Goal: Task Accomplishment & Management: Manage account settings

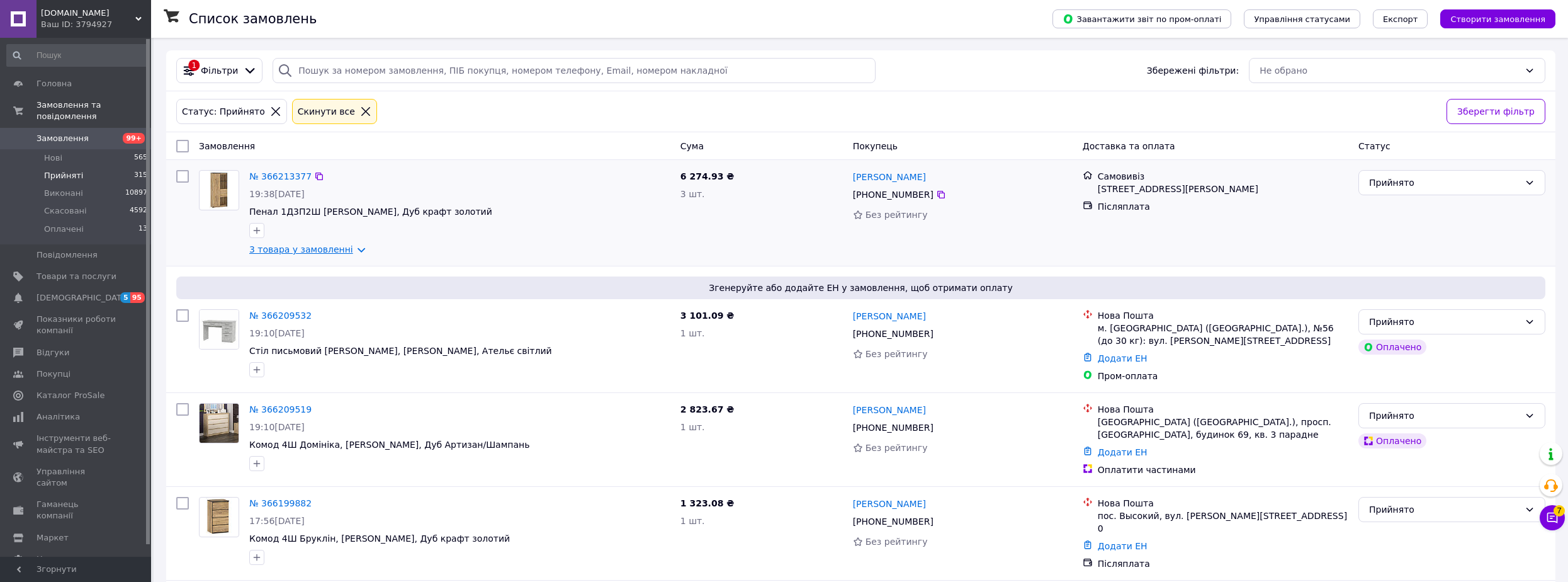
click at [340, 247] on link "3 товара у замовленні" at bounding box center [301, 249] width 104 height 10
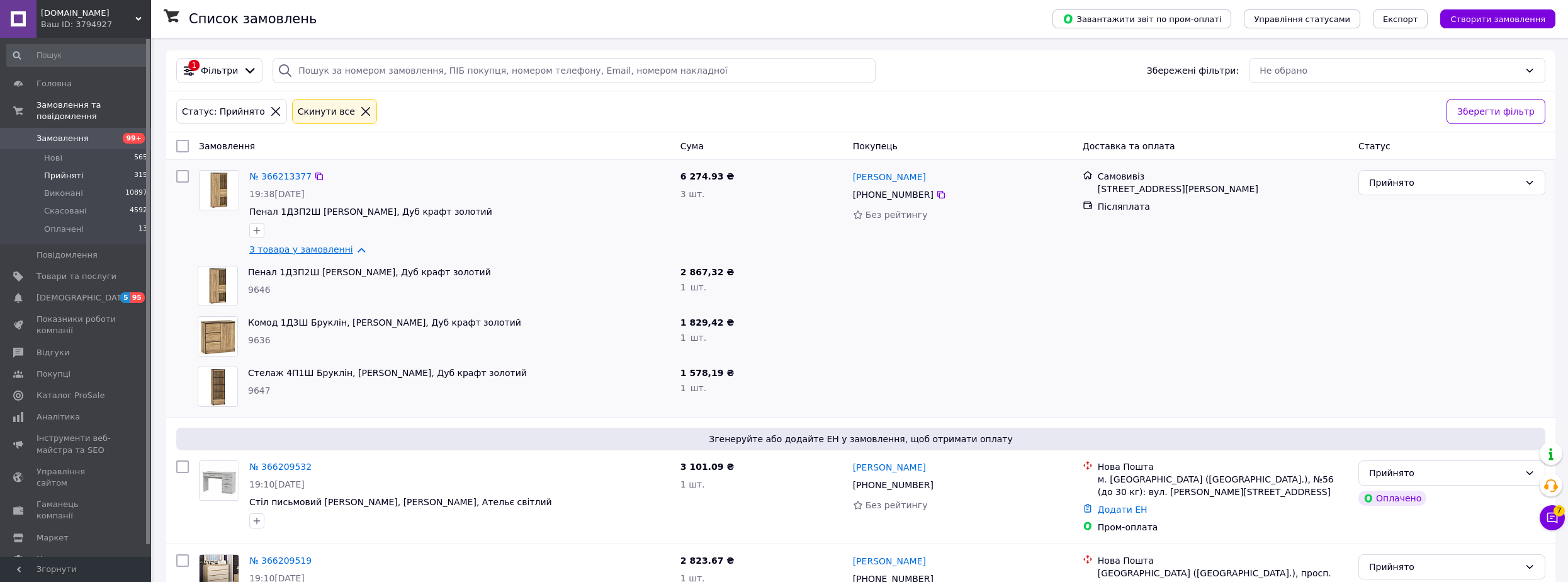
click at [316, 249] on link "3 товара у замовленні" at bounding box center [301, 249] width 104 height 10
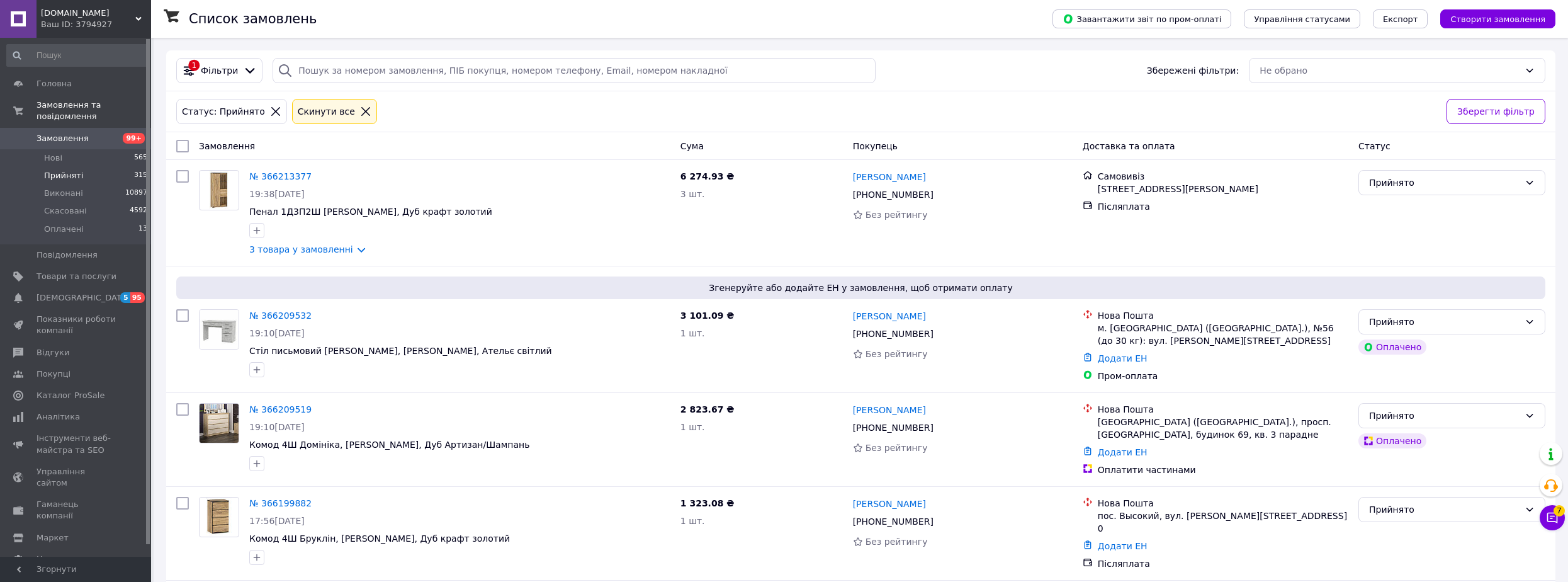
click at [99, 167] on li "Прийняті 315" at bounding box center [77, 175] width 155 height 18
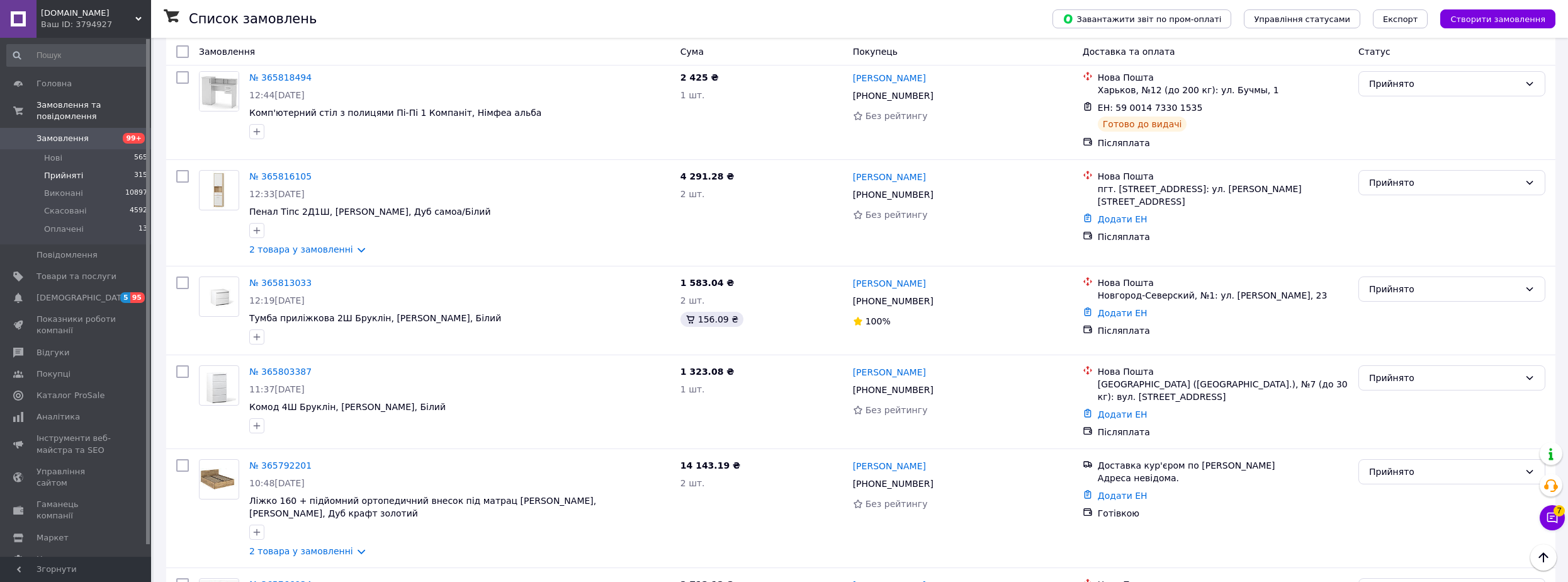
scroll to position [6486, 0]
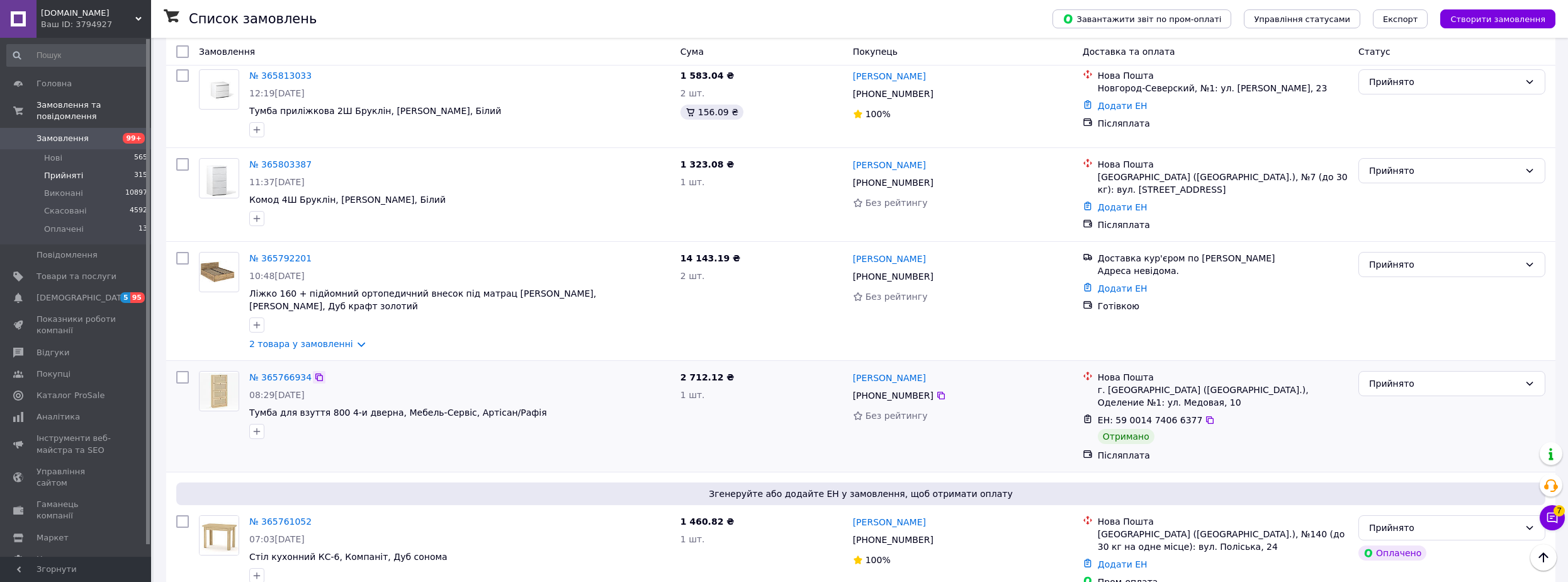
click at [314, 372] on icon at bounding box center [319, 377] width 10 height 10
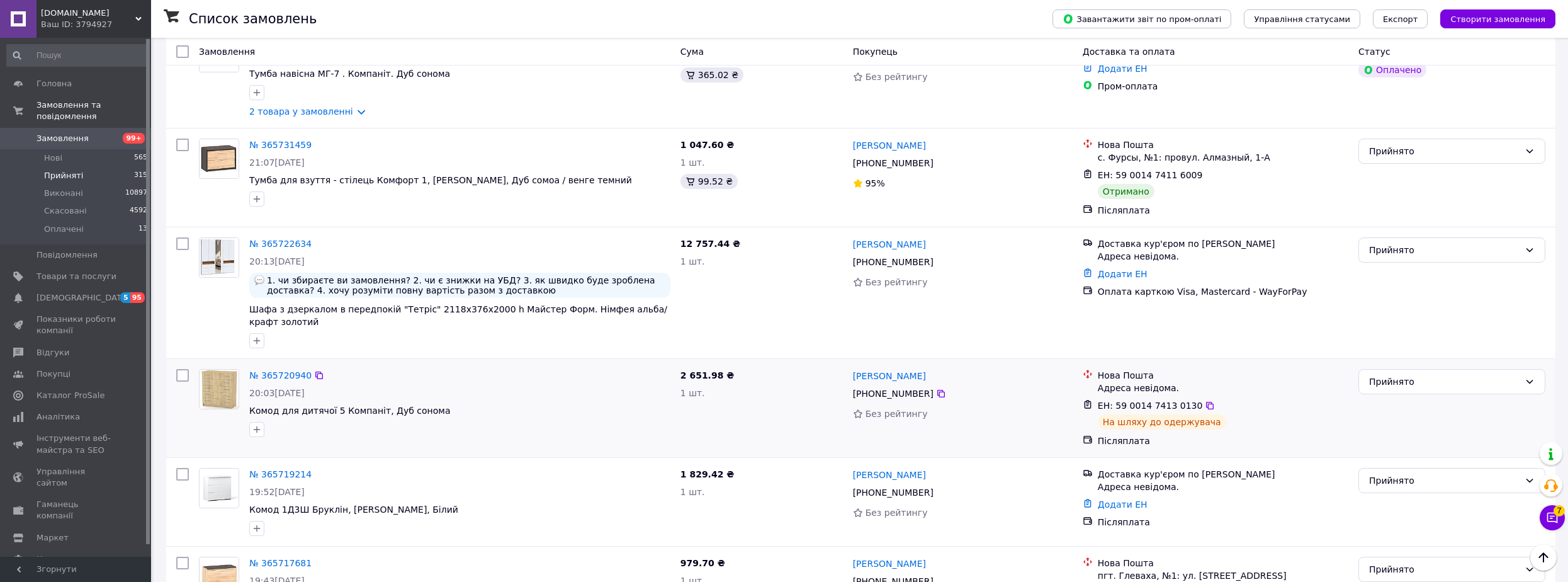
scroll to position [7367, 0]
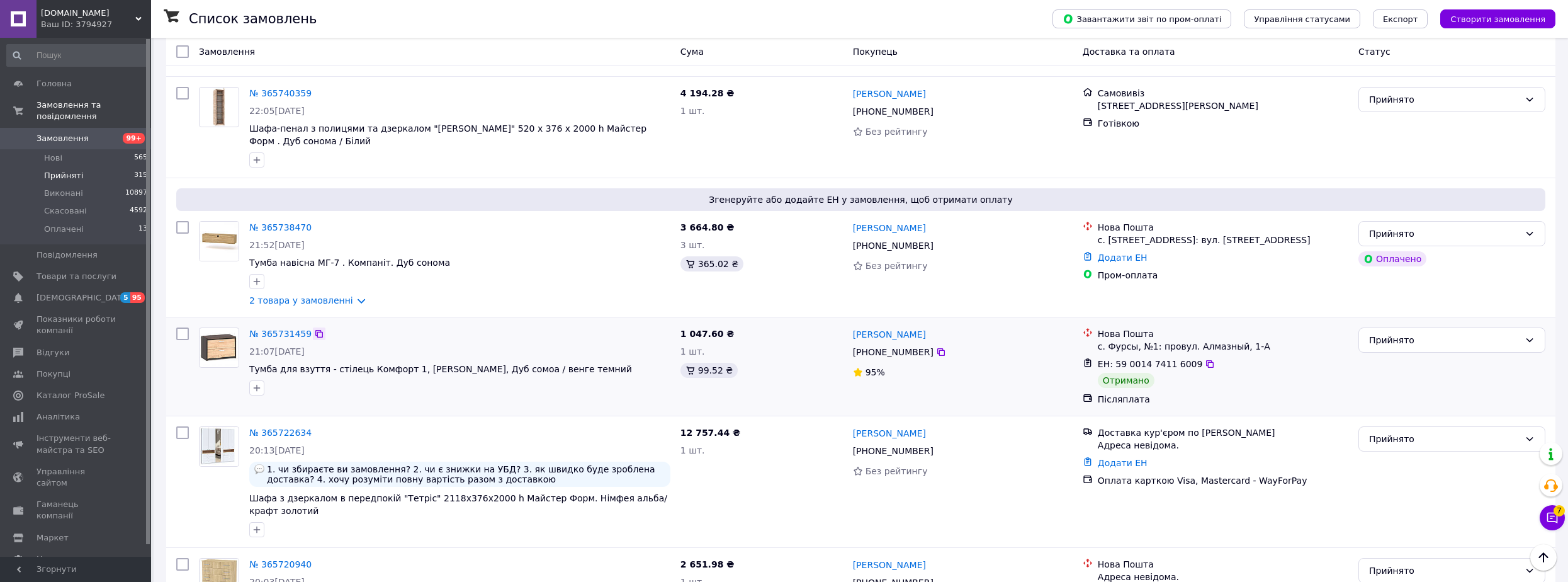
click at [314, 328] on icon at bounding box center [319, 333] width 10 height 10
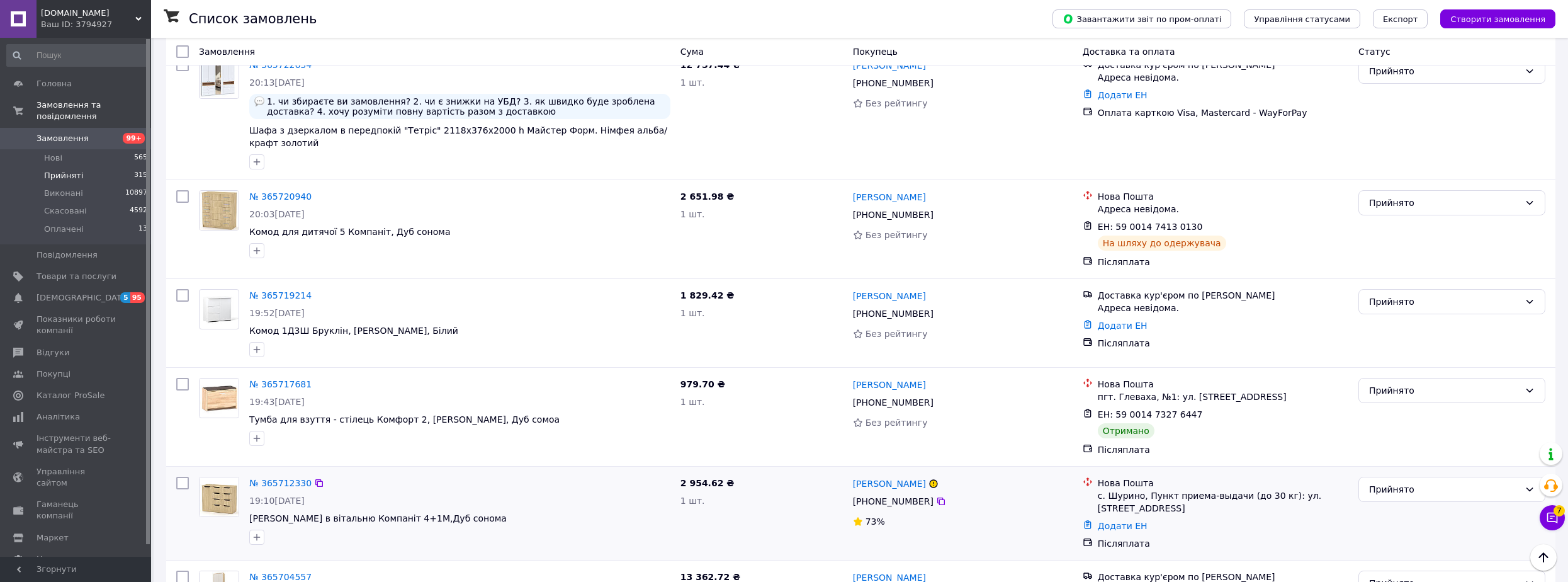
scroll to position [7745, 0]
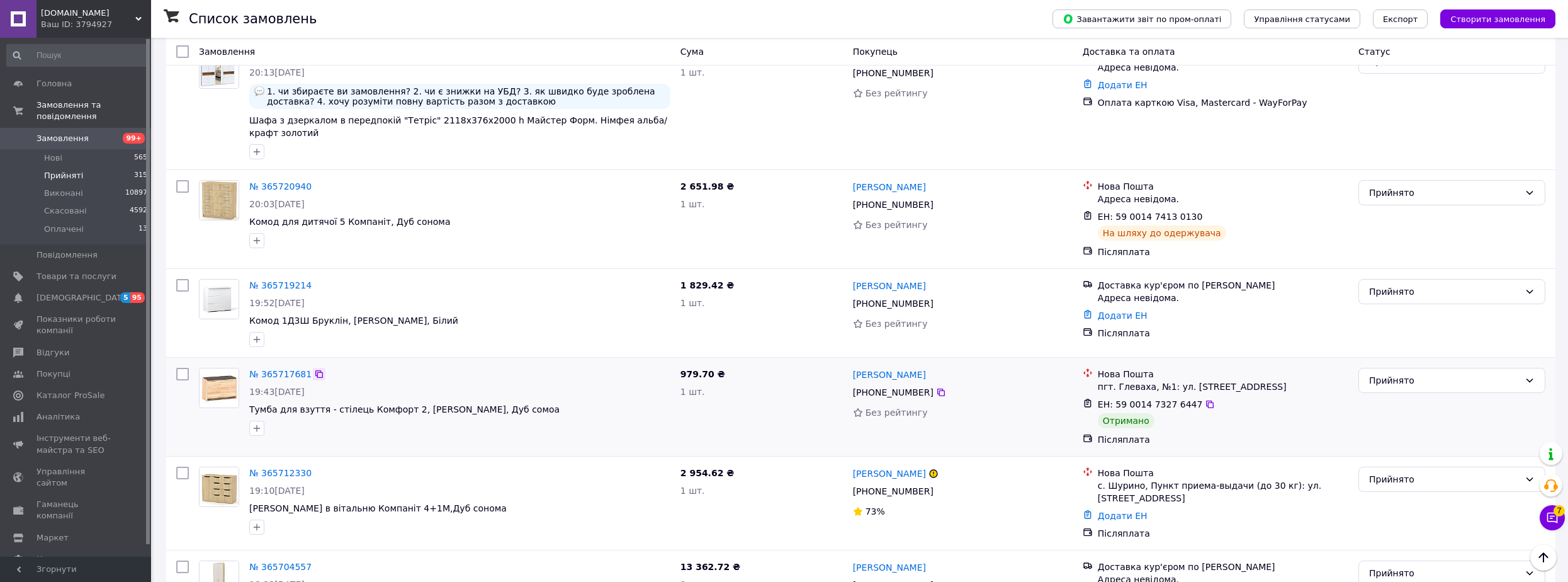
click at [314, 369] on icon at bounding box center [319, 374] width 10 height 10
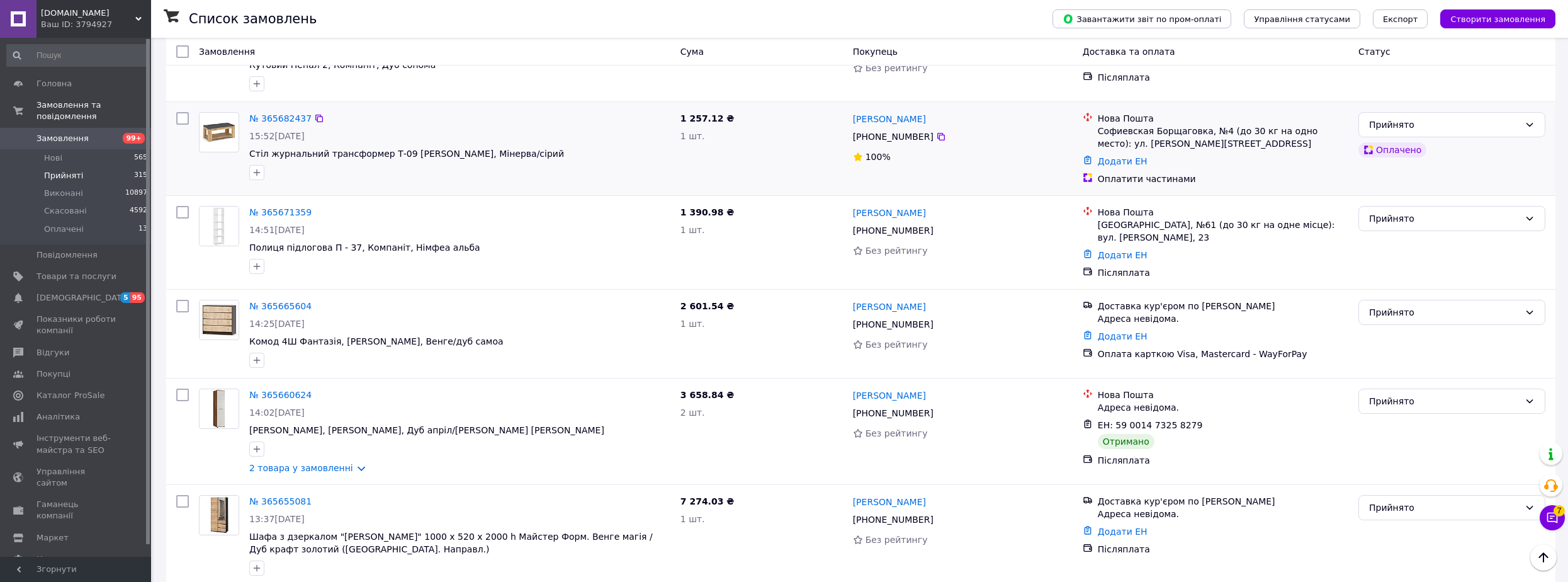
scroll to position [8438, 0]
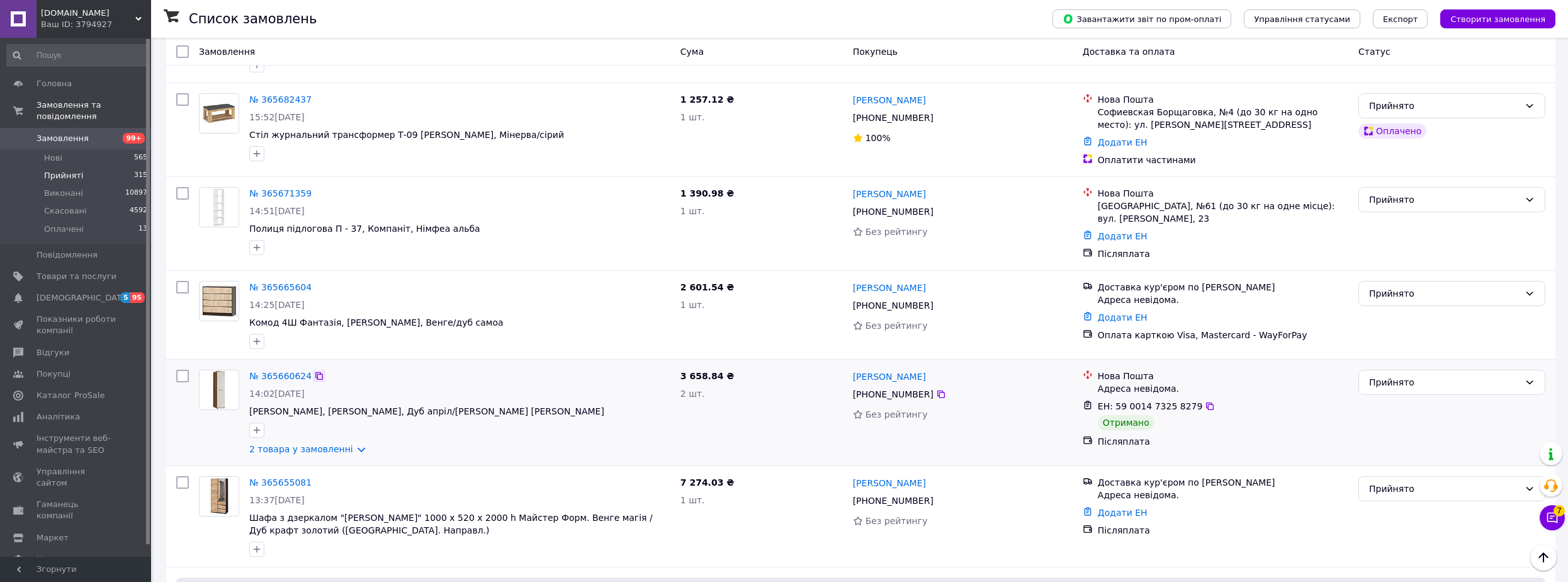
click at [314, 371] on icon at bounding box center [319, 376] width 10 height 10
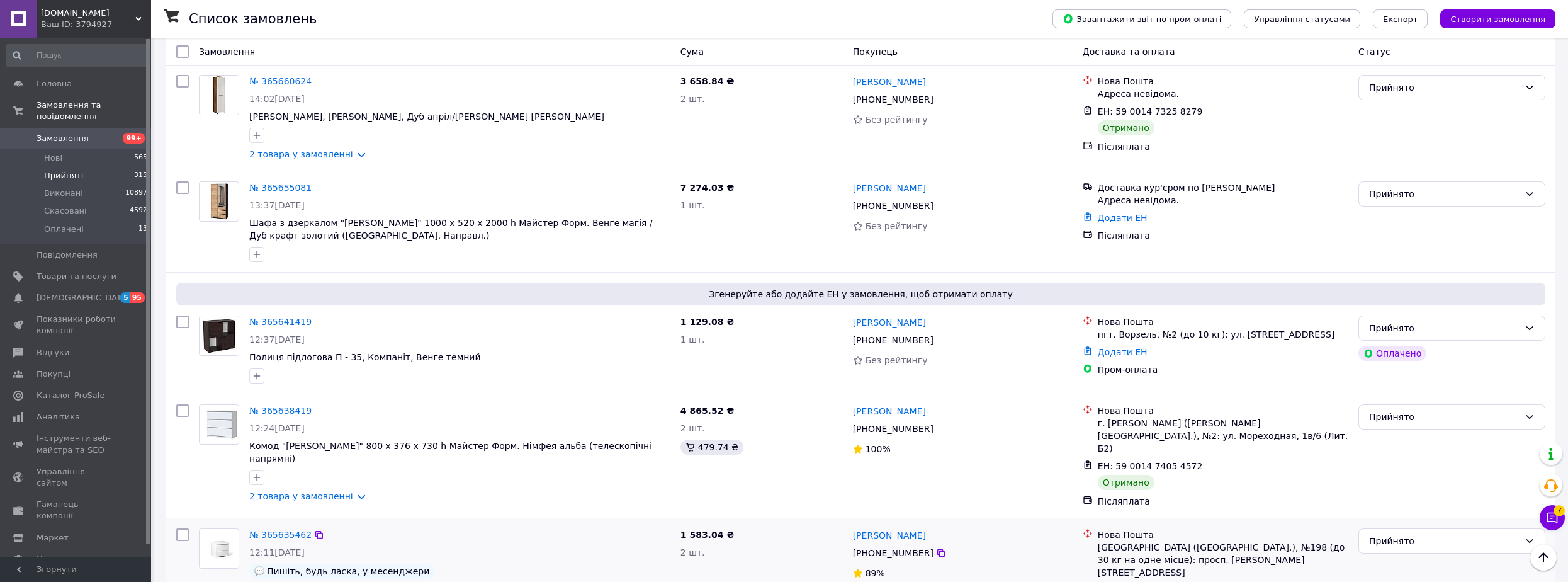
scroll to position [8753, 0]
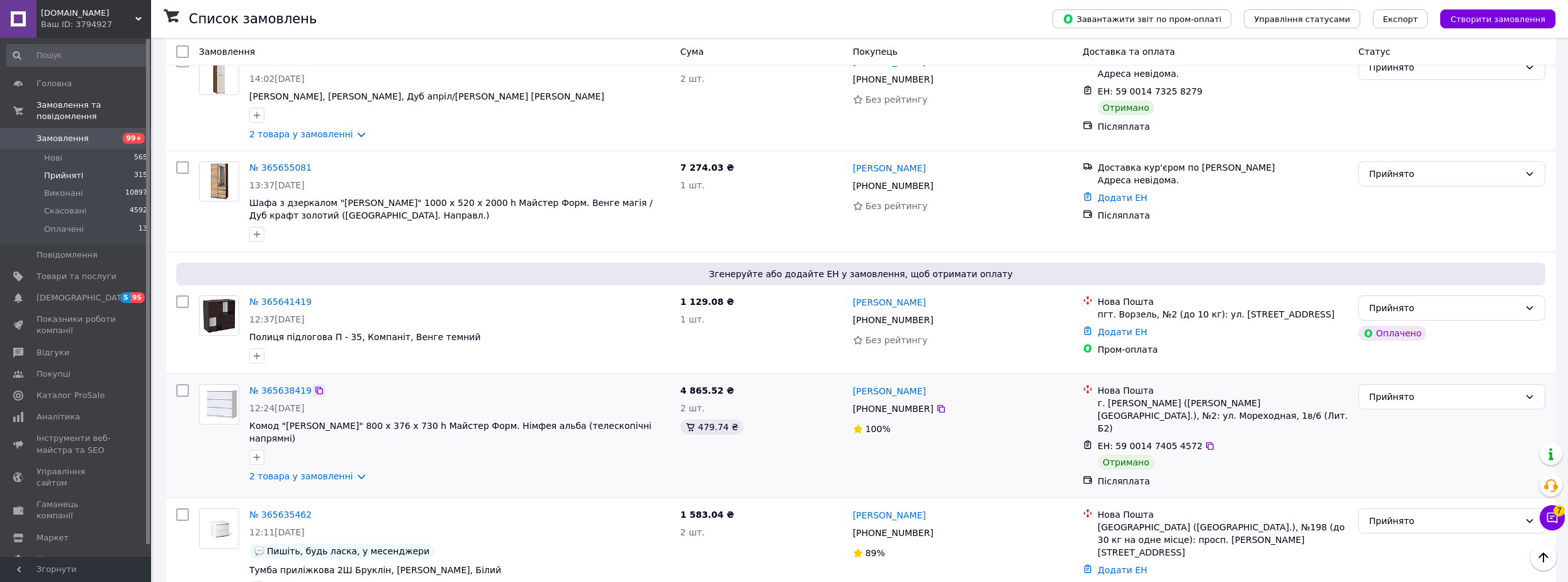
click at [315, 385] on icon at bounding box center [319, 390] width 10 height 10
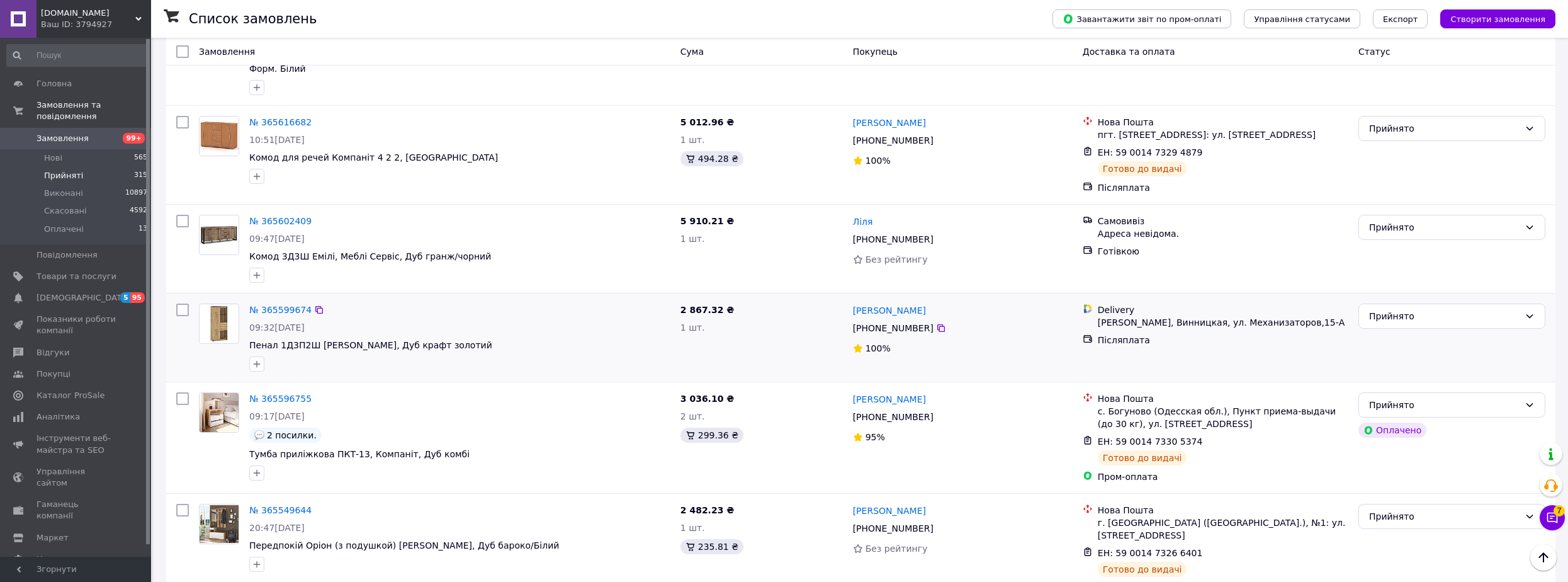
scroll to position [9605, 0]
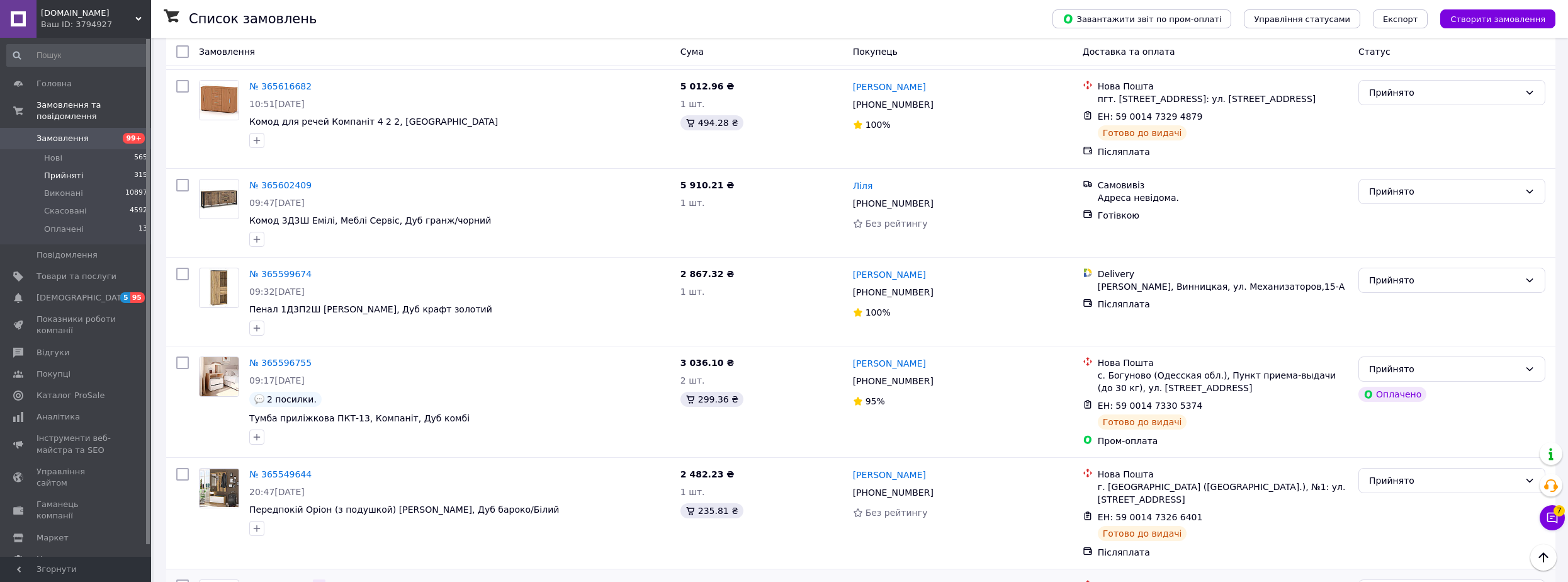
click at [314, 580] on icon at bounding box center [319, 585] width 10 height 10
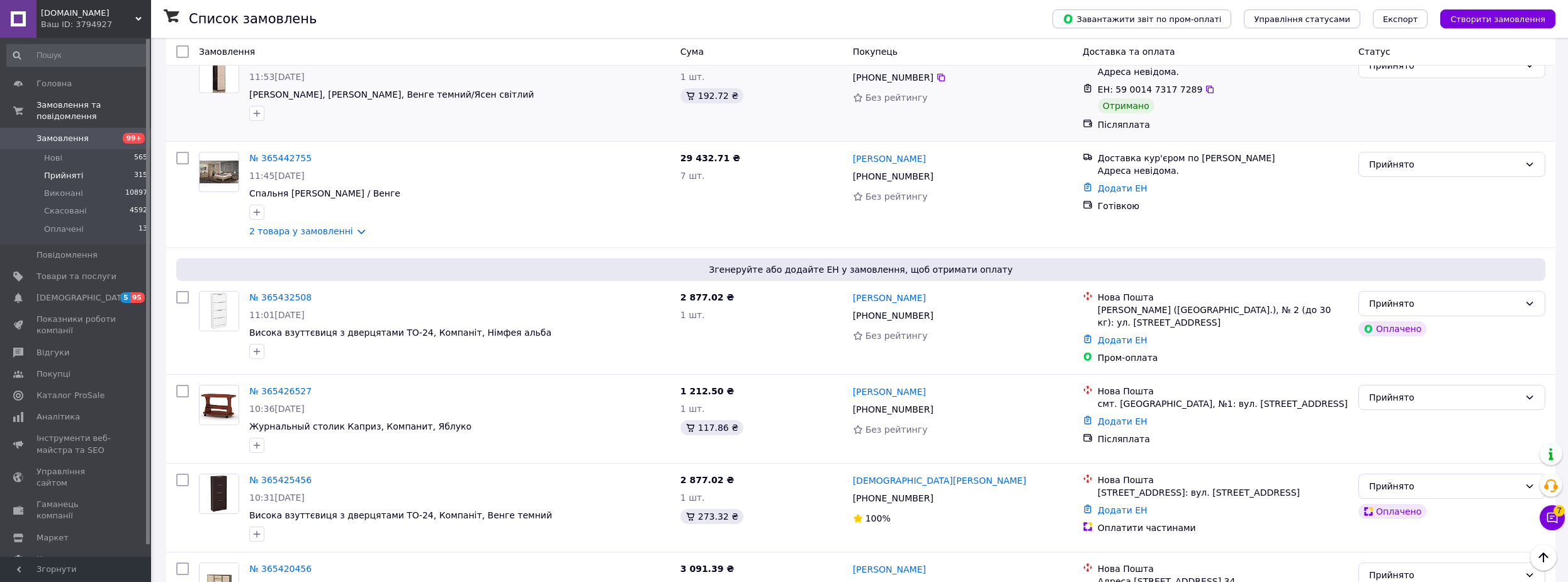
scroll to position [1071, 0]
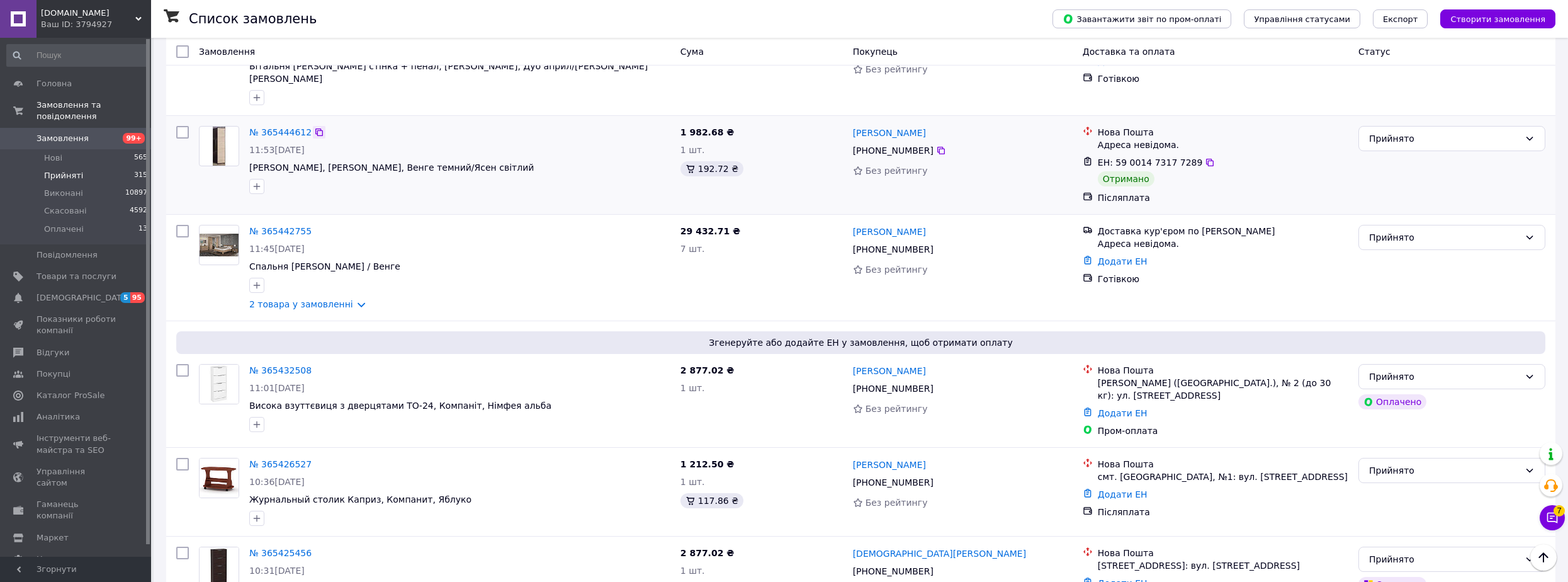
click at [315, 128] on icon at bounding box center [319, 132] width 10 height 10
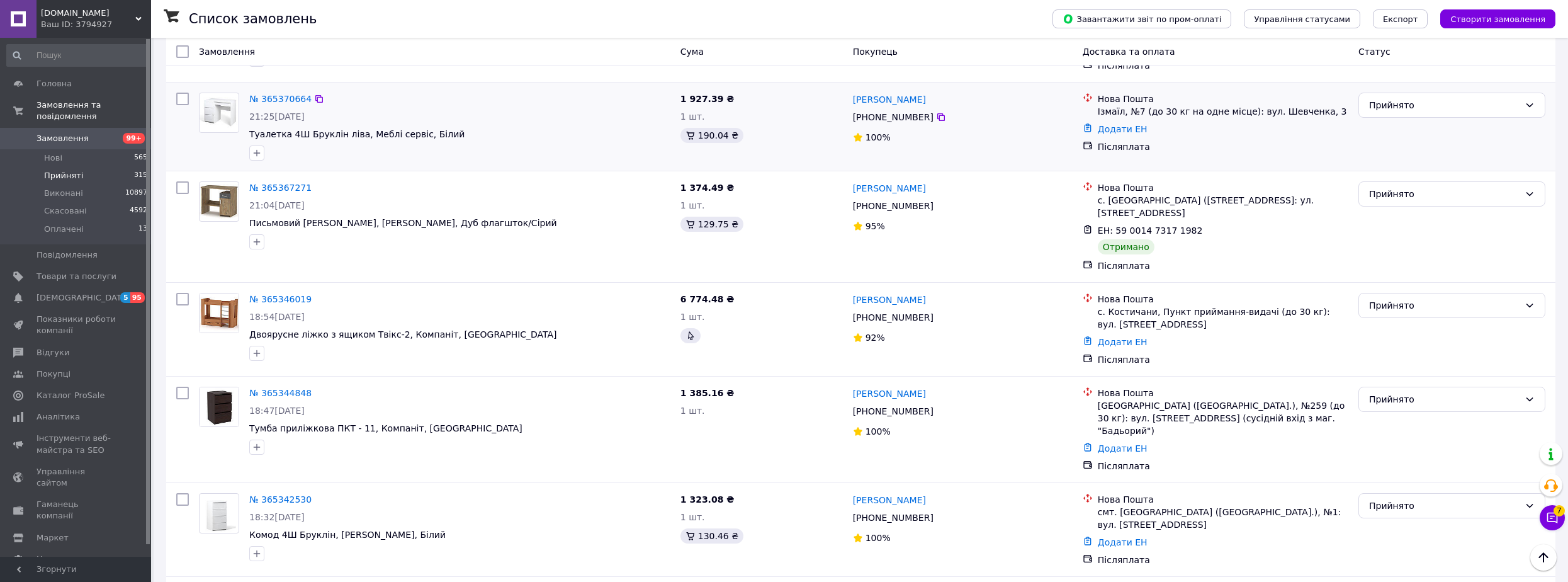
scroll to position [2456, 0]
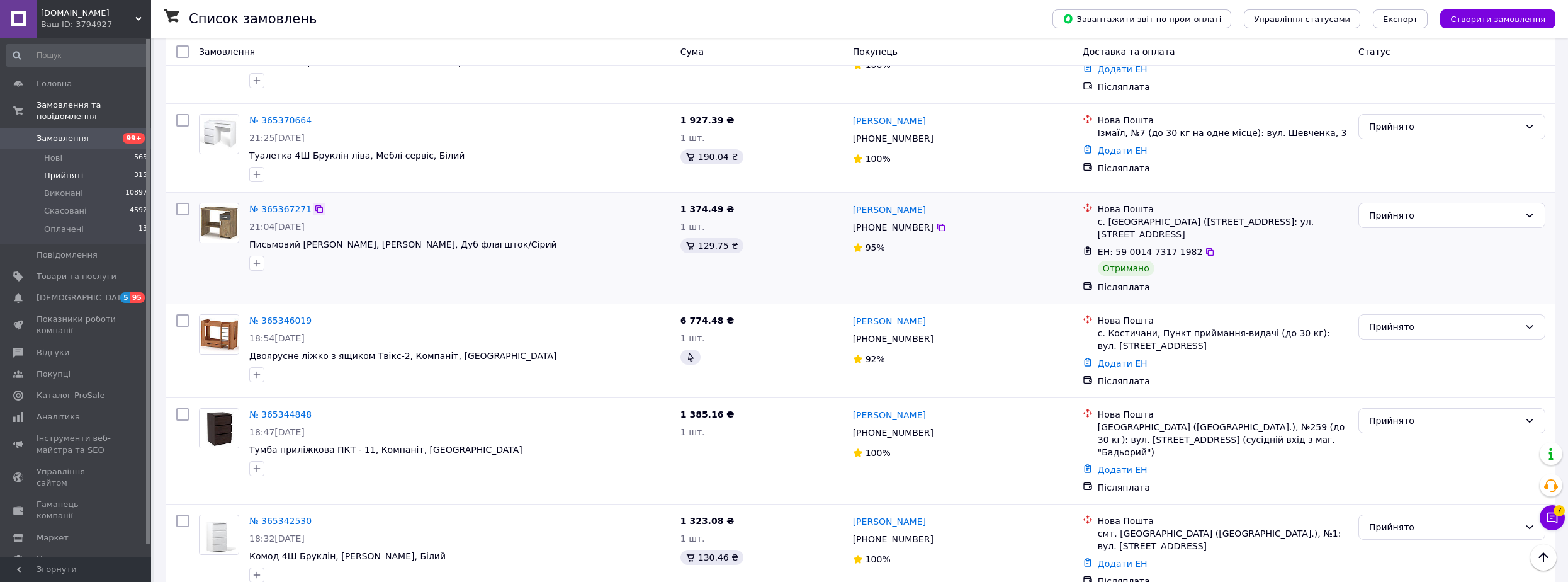
click at [316, 205] on icon at bounding box center [319, 208] width 7 height 7
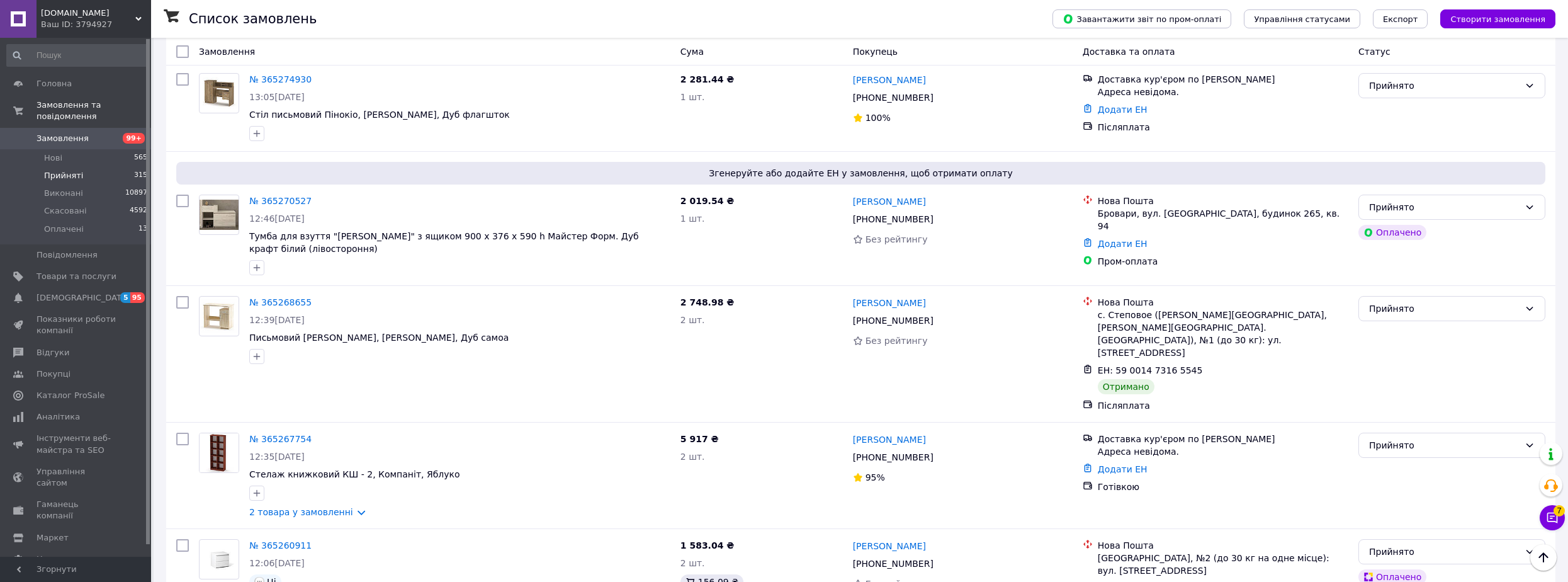
scroll to position [4093, 0]
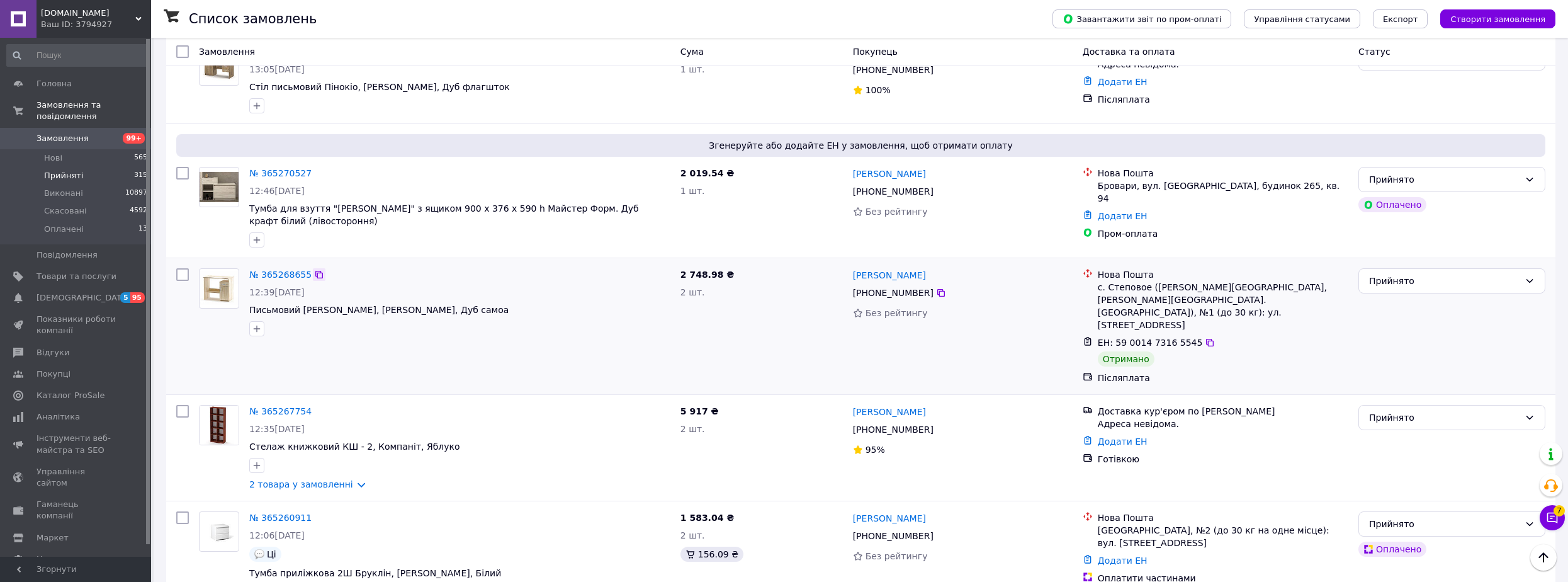
click at [314, 269] on icon at bounding box center [319, 274] width 10 height 10
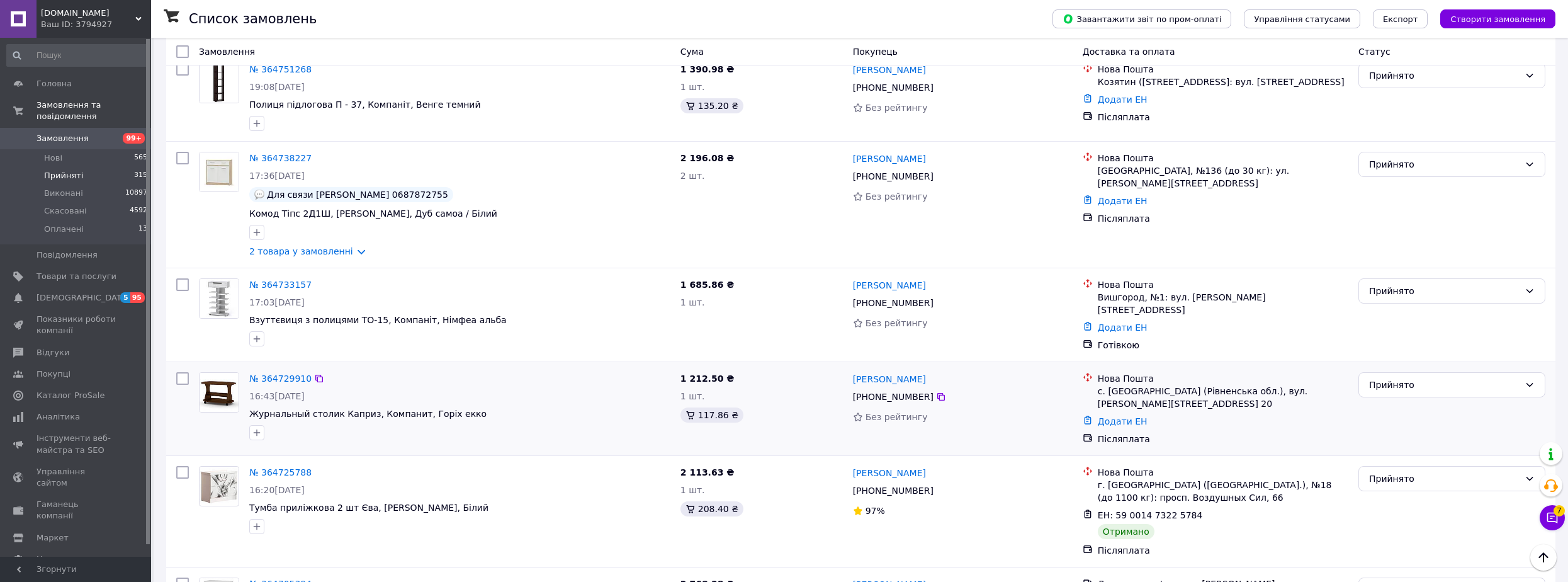
scroll to position [9596, 0]
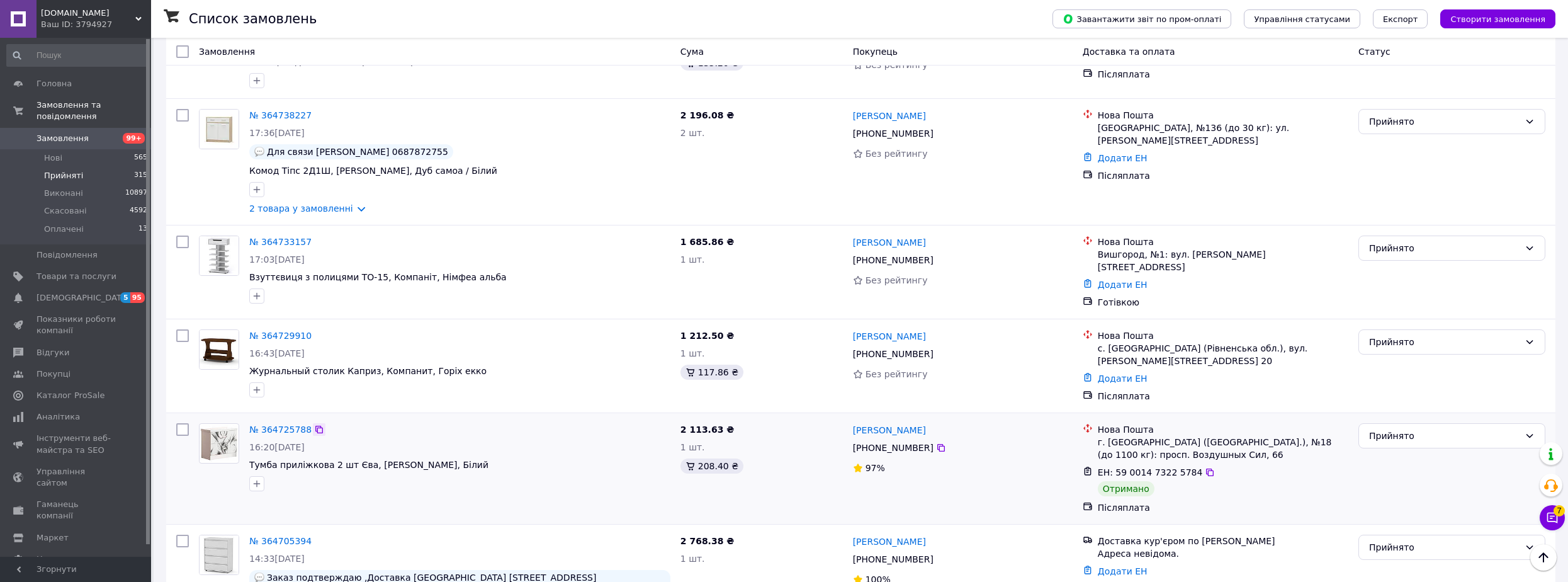
click at [316, 424] on icon at bounding box center [319, 429] width 10 height 10
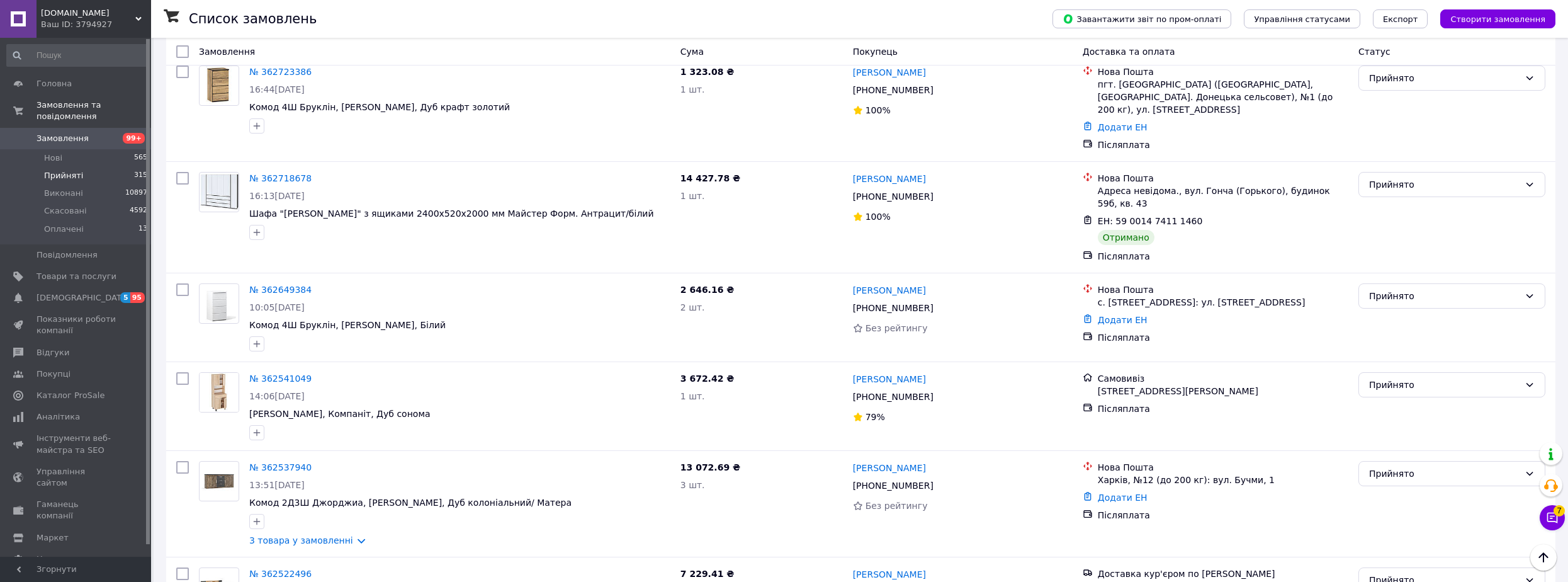
scroll to position [5038, 0]
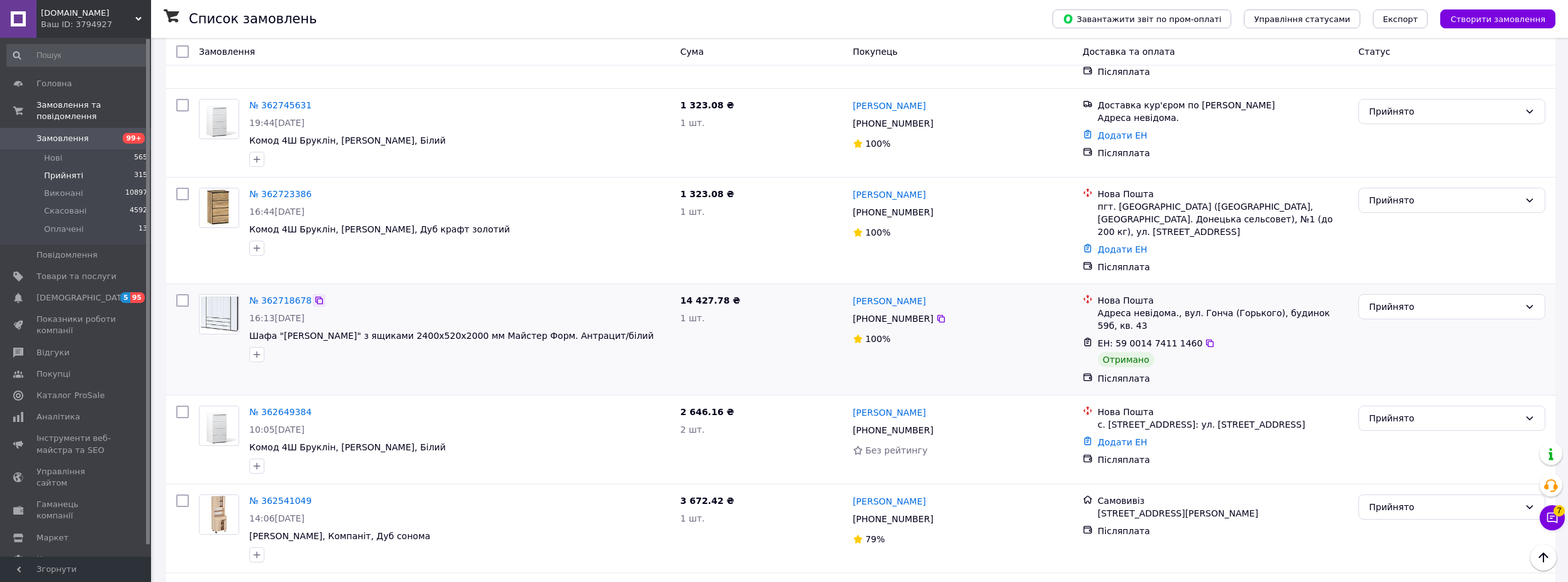
click at [315, 295] on icon at bounding box center [319, 300] width 10 height 10
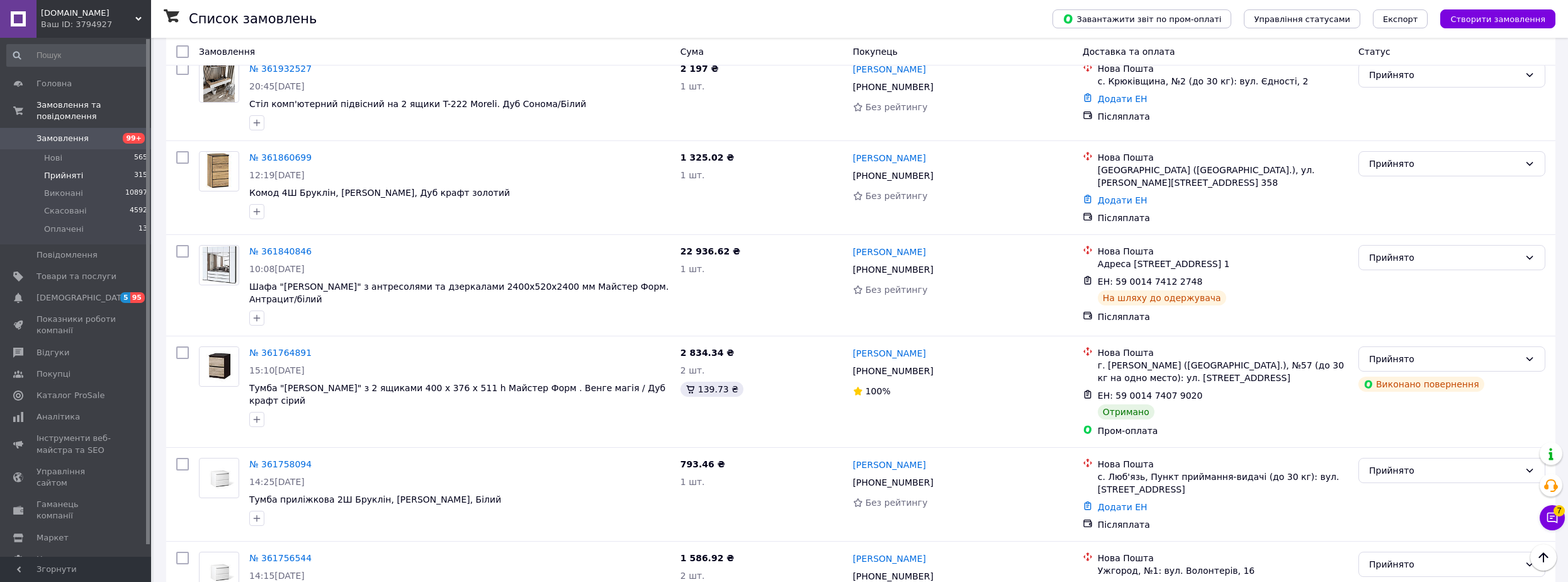
scroll to position [6612, 0]
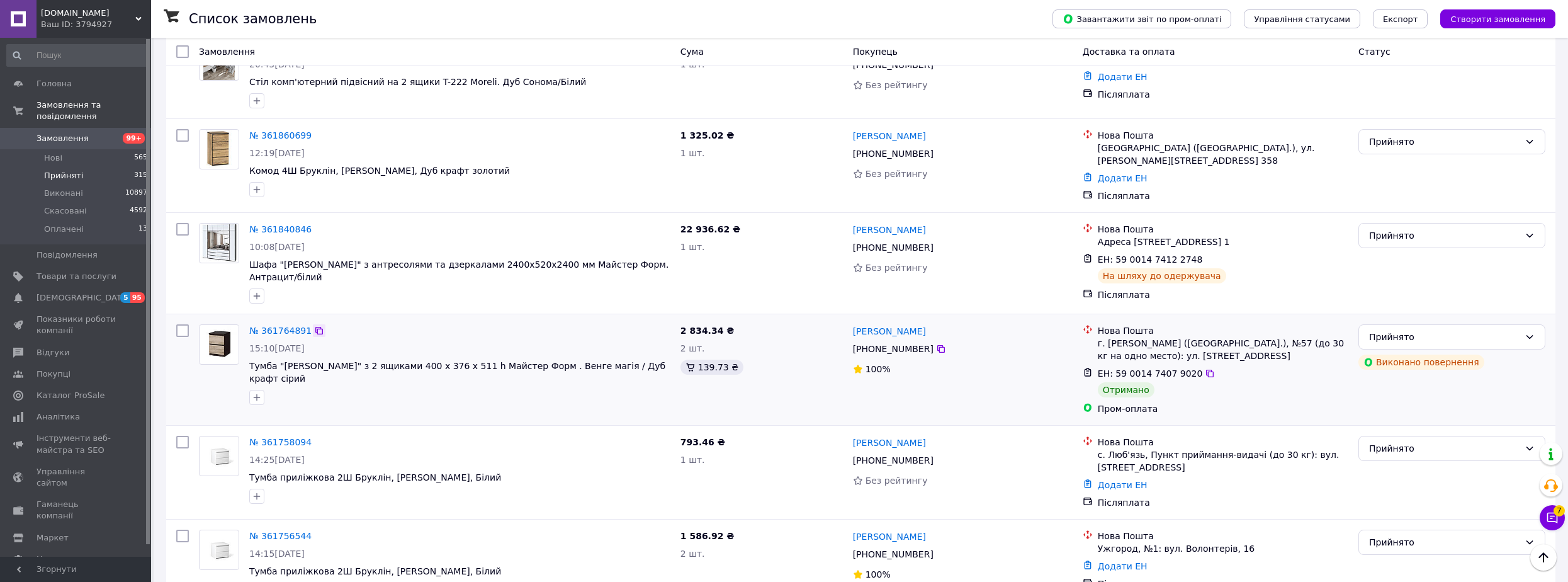
click at [316, 327] on icon at bounding box center [319, 330] width 7 height 7
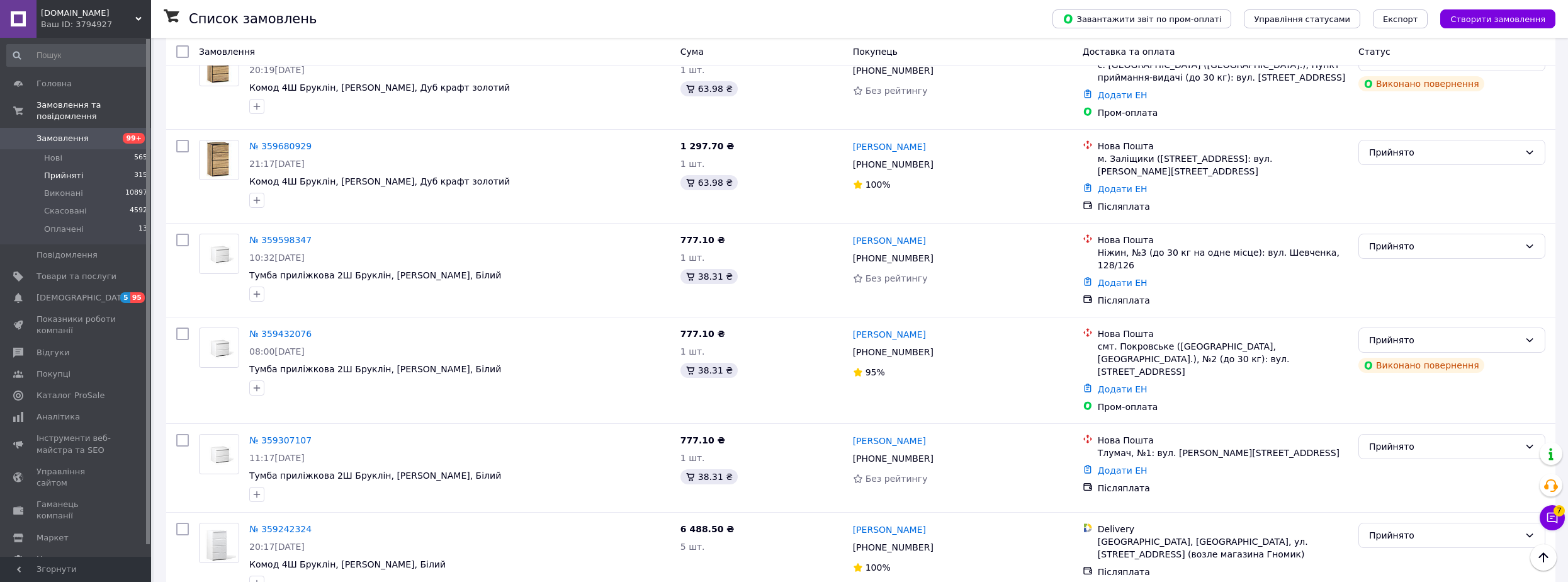
scroll to position [9551, 0]
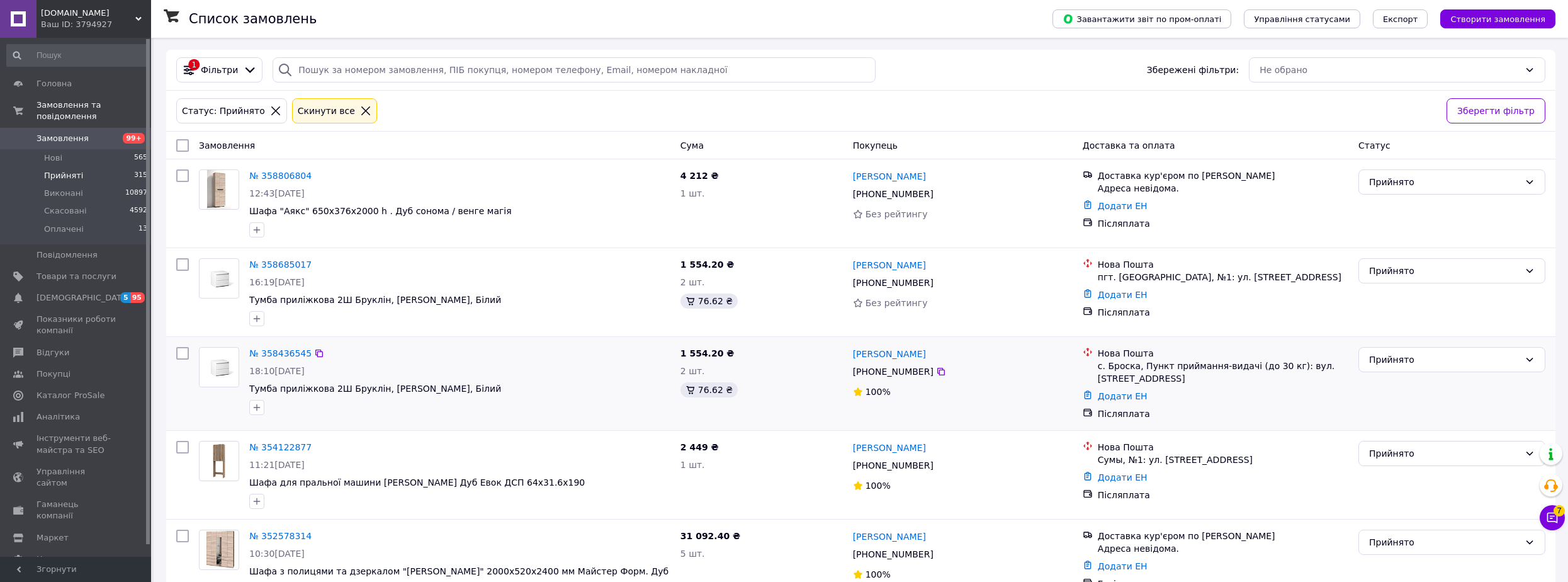
scroll to position [97, 0]
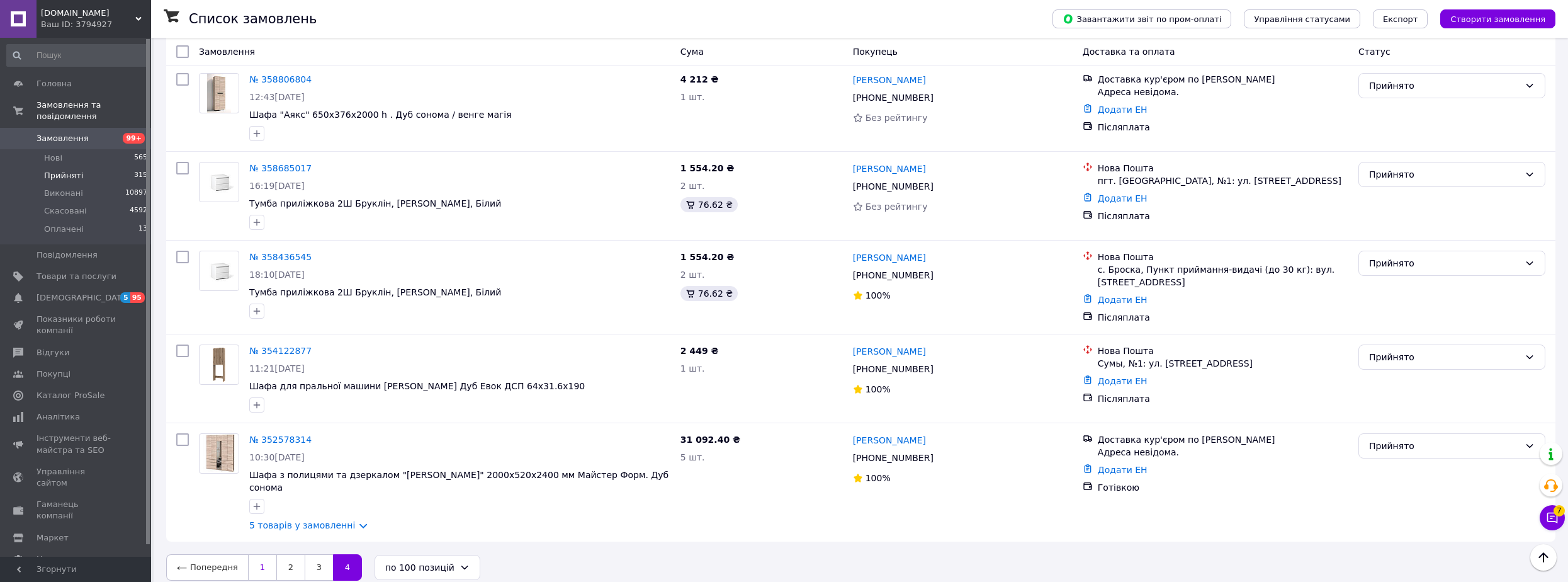
click at [253, 554] on link "1" at bounding box center [262, 567] width 29 height 26
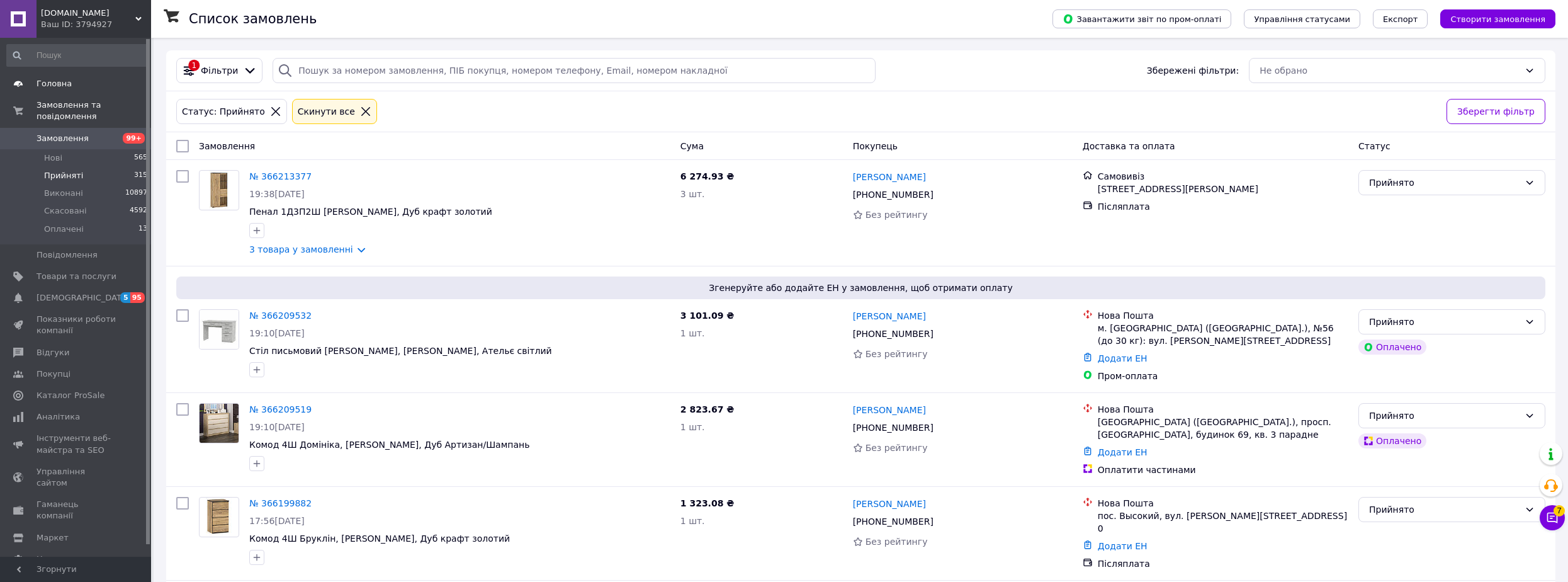
click at [59, 81] on span "Головна" at bounding box center [54, 84] width 35 height 11
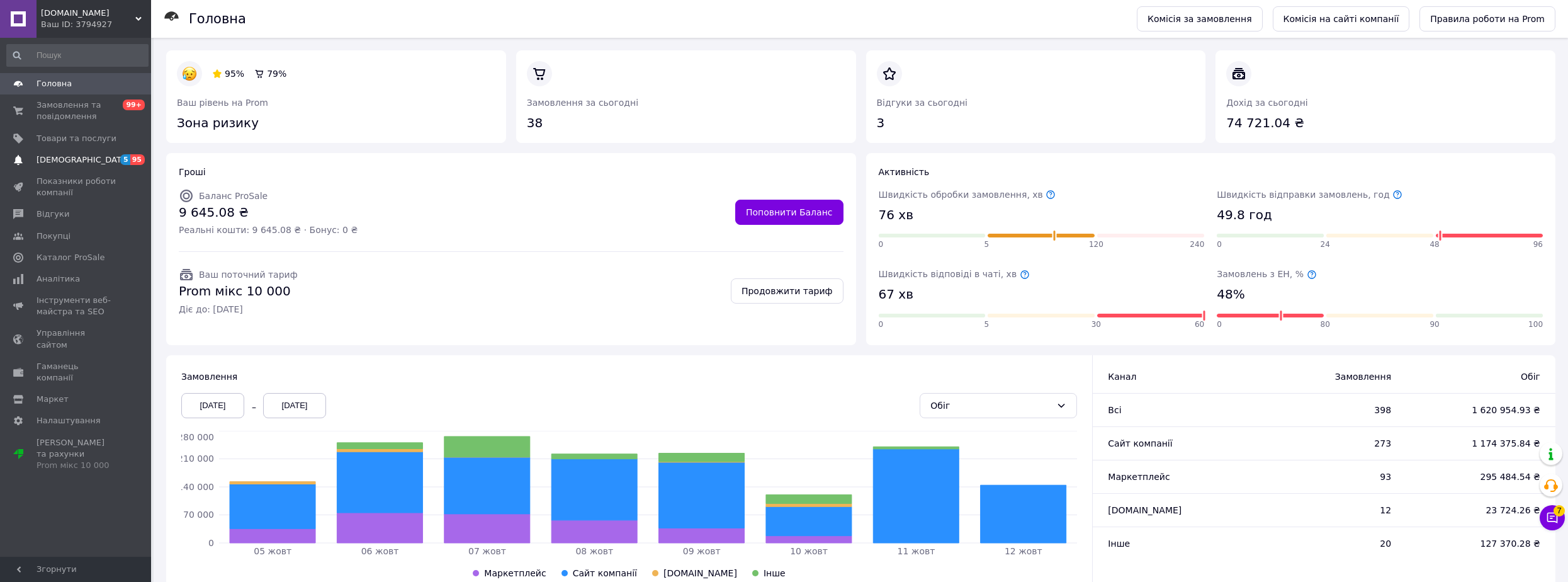
click at [73, 161] on span "[DEMOGRAPHIC_DATA]" at bounding box center [83, 160] width 93 height 11
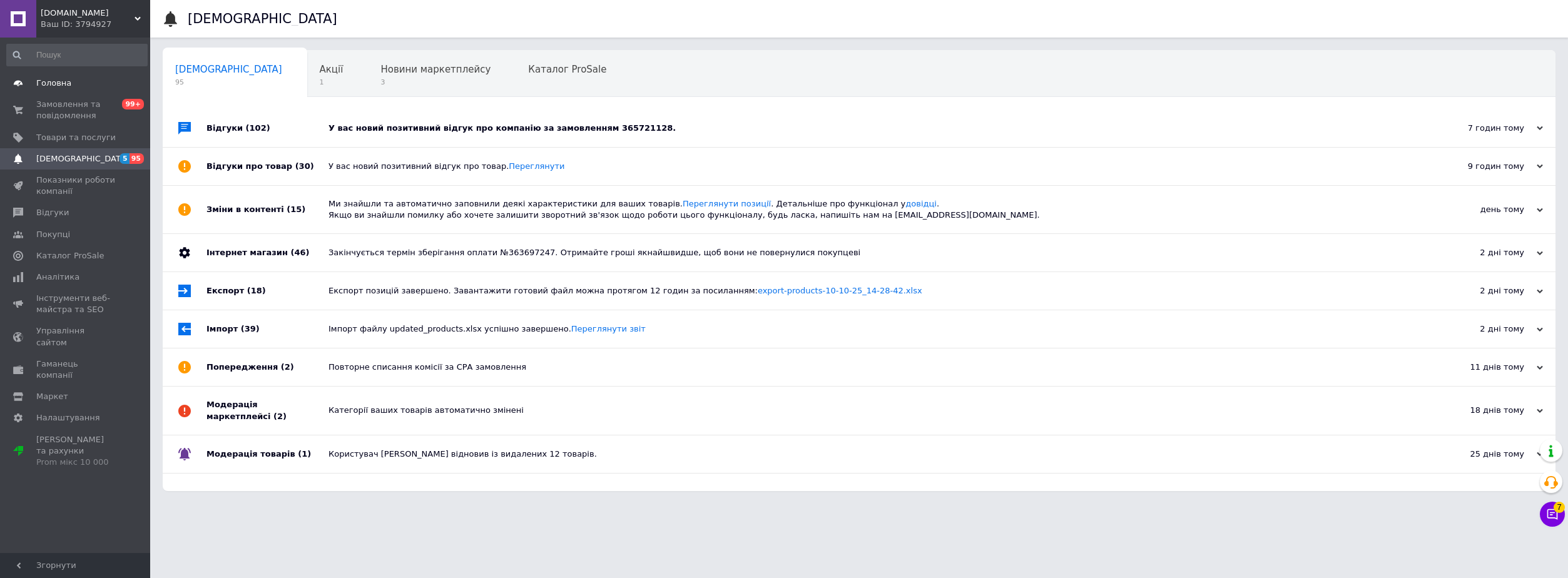
click at [74, 83] on span "Головна" at bounding box center [76, 83] width 79 height 11
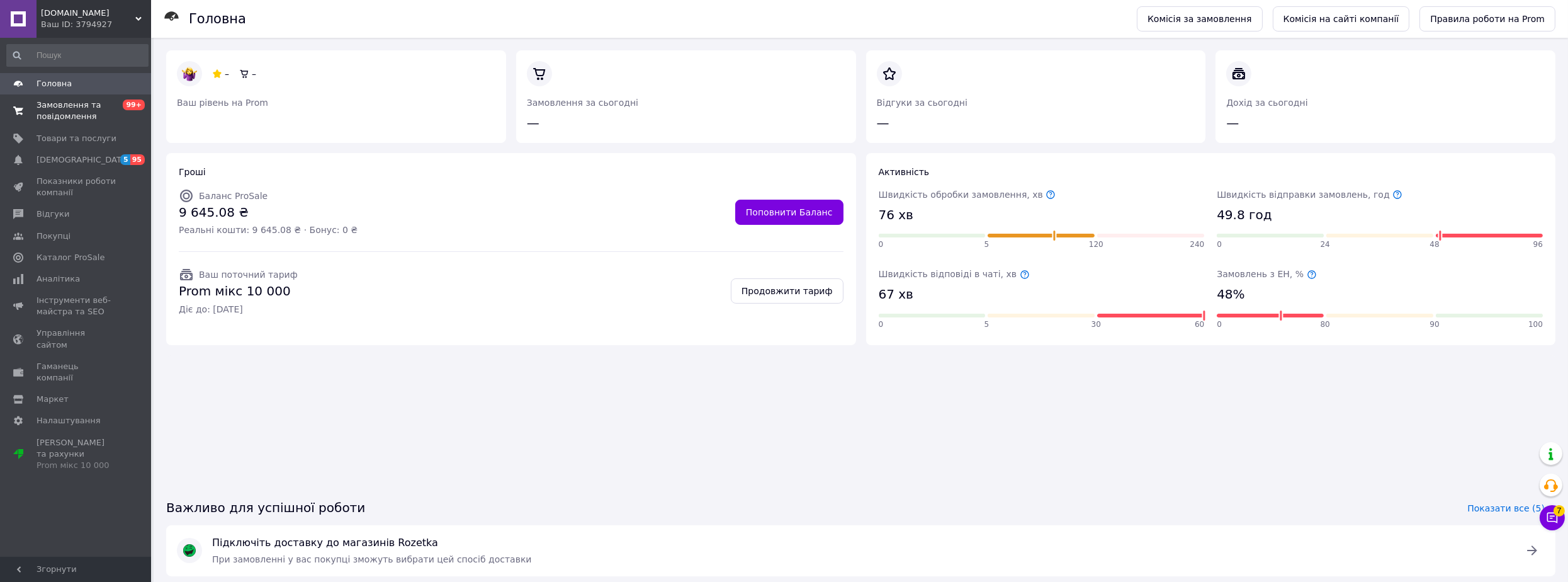
click at [66, 104] on span "Замовлення та повідомлення" at bounding box center [76, 111] width 80 height 22
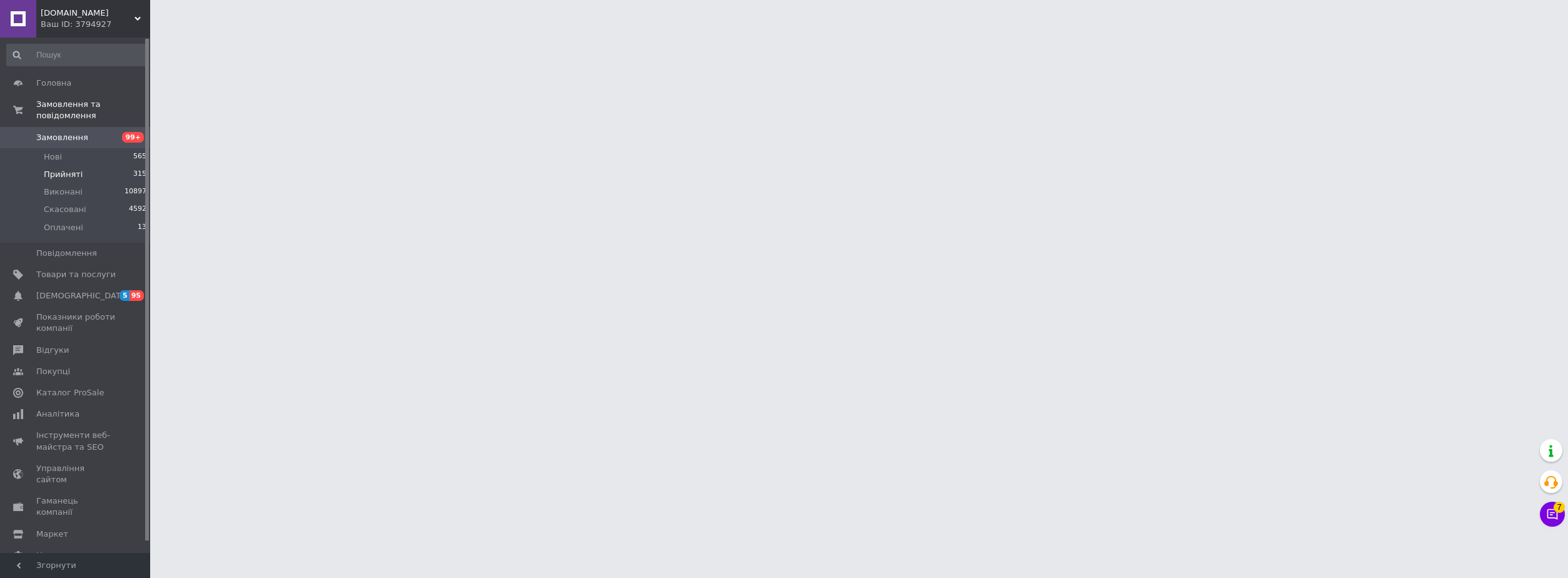
click at [73, 169] on span "Прийняті" at bounding box center [63, 174] width 39 height 11
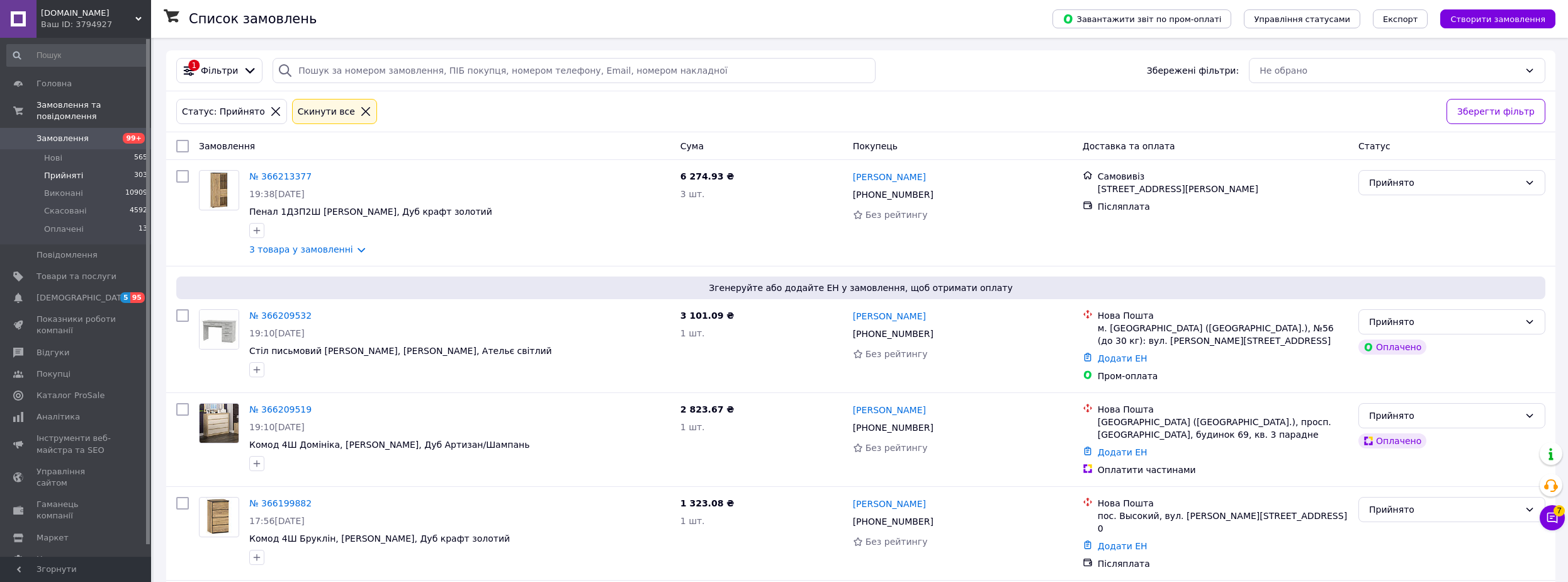
click at [73, 133] on span "Замовлення" at bounding box center [63, 139] width 53 height 11
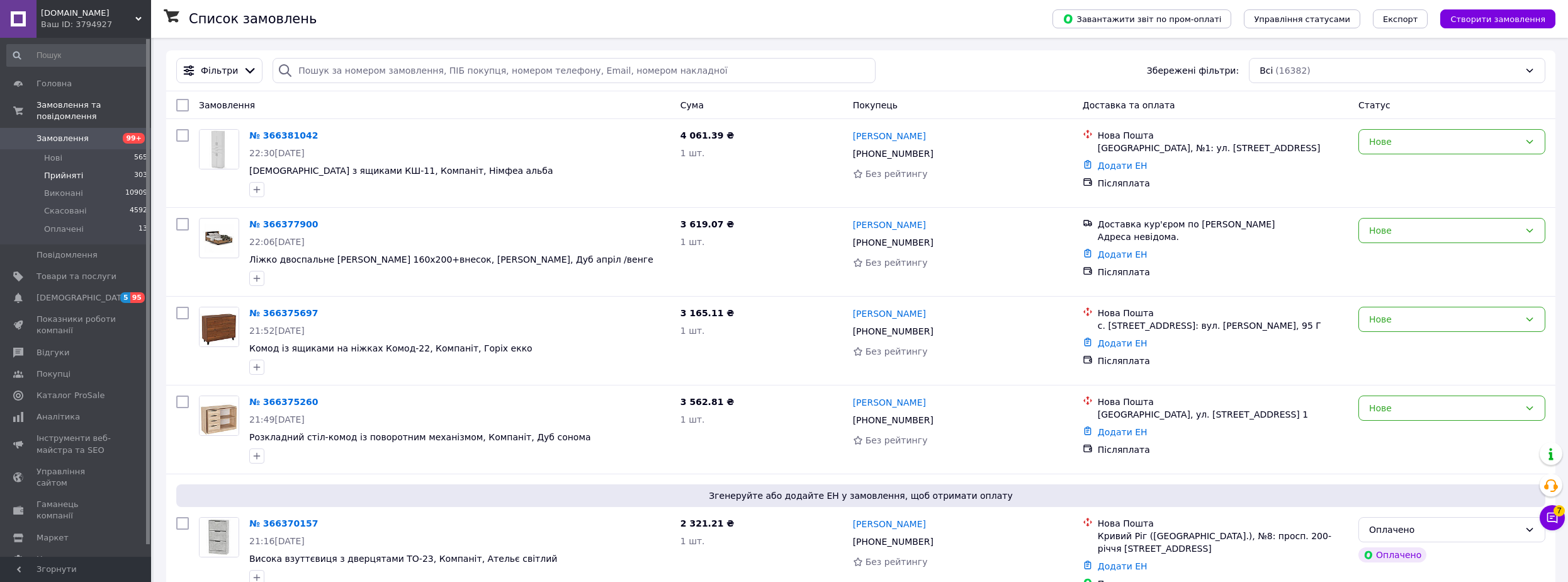
click at [96, 167] on li "Прийняті 303" at bounding box center [77, 175] width 155 height 18
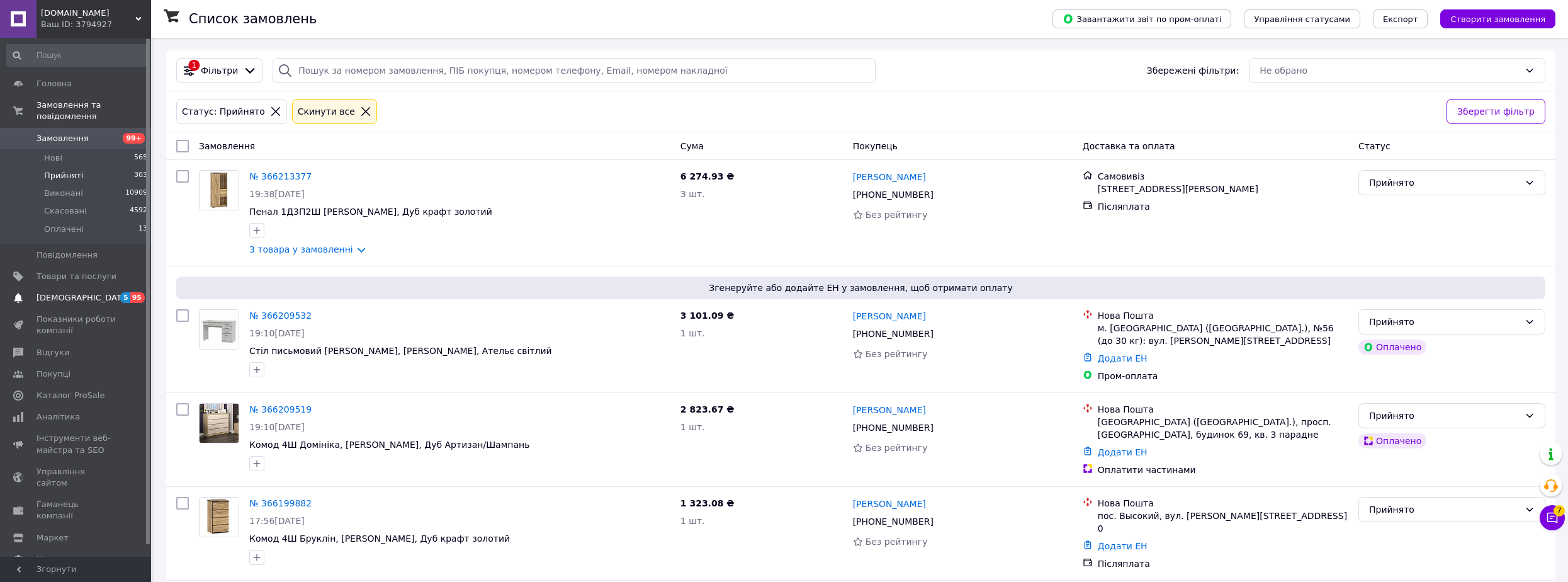
click at [80, 292] on span "[DEMOGRAPHIC_DATA]" at bounding box center [83, 297] width 93 height 11
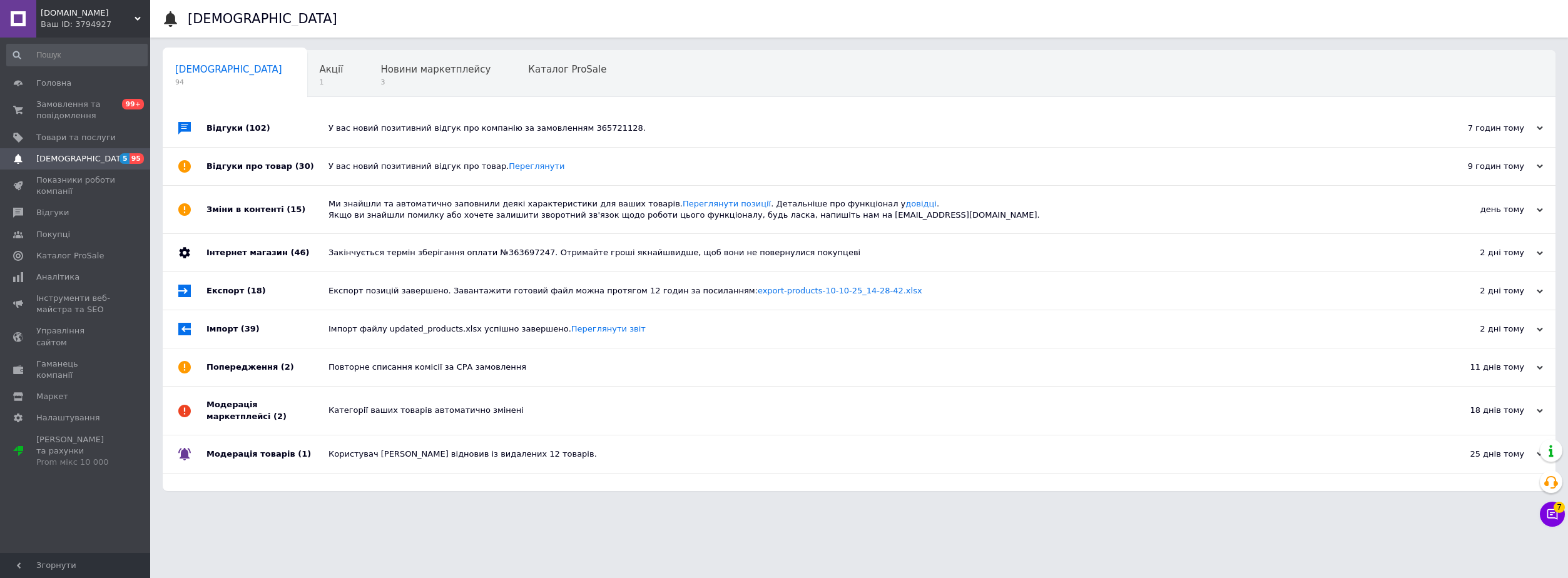
click at [356, 128] on div "У вас новий позитивний відгук про компанію за замовленням 365721128." at bounding box center [873, 128] width 1089 height 11
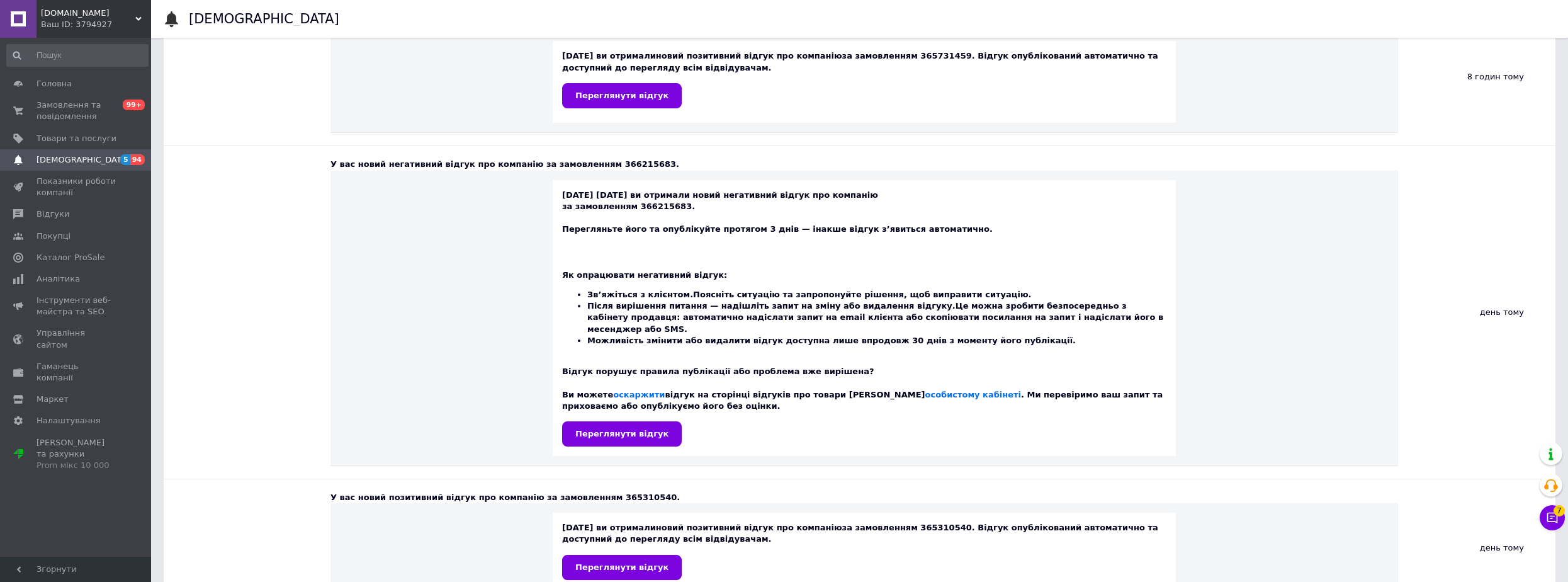
scroll to position [315, 0]
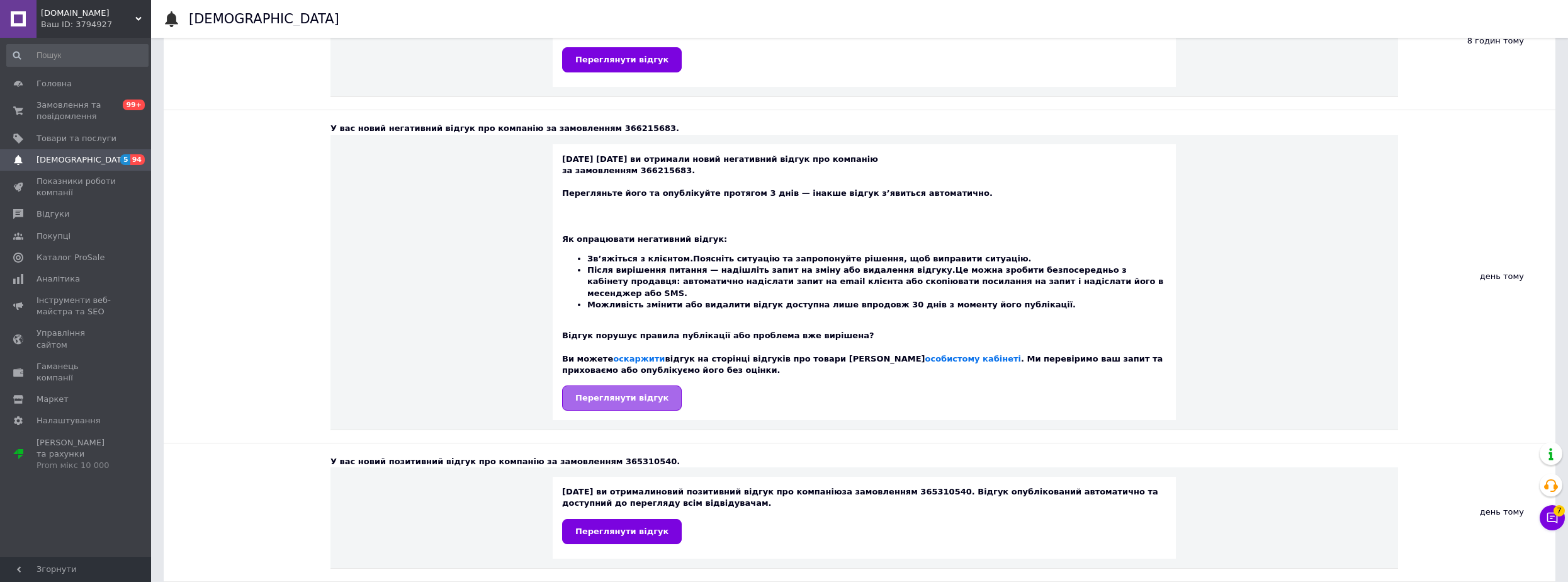
click at [620, 393] on span "Переглянути відгук" at bounding box center [621, 398] width 93 height 10
click at [925, 354] on link "особистому кабінеті" at bounding box center [973, 359] width 96 height 10
